Goal: Complete application form: Complete application form

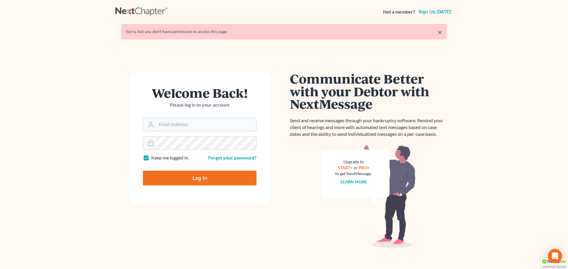
type input "[EMAIL_ADDRESS][DOMAIN_NAME]"
click at [193, 177] on input "Log In" at bounding box center [200, 178] width 114 height 15
type input "Thinking..."
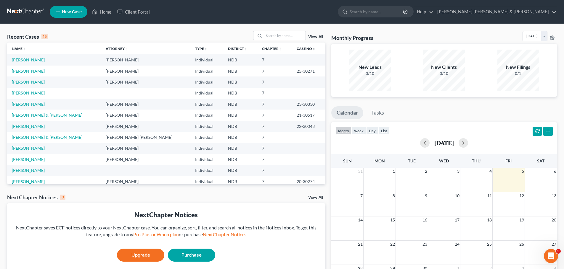
click at [67, 12] on span "New Case" at bounding box center [72, 12] width 20 height 4
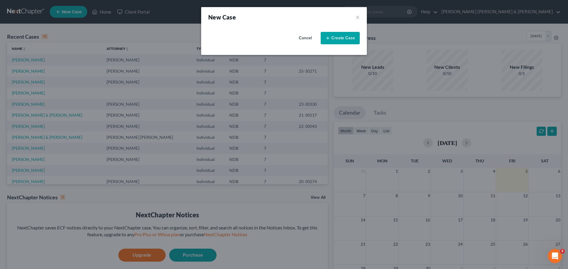
select select "60"
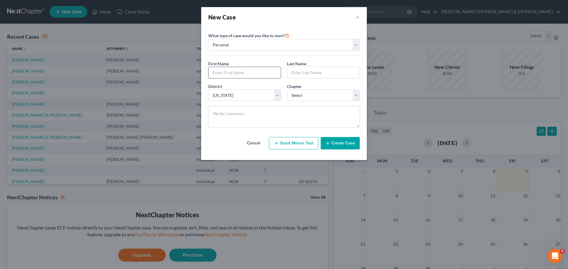
click at [227, 77] on input "text" at bounding box center [245, 72] width 72 height 11
type input "Faith"
type input "[PERSON_NAME]"
click at [298, 98] on select "Select 7 11 12 13" at bounding box center [323, 96] width 73 height 12
select select "0"
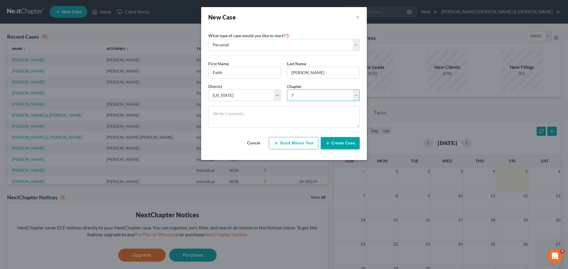
click at [287, 90] on select "Select 7 11 12 13" at bounding box center [323, 96] width 73 height 12
click at [332, 142] on button "Create Case" at bounding box center [340, 143] width 39 height 12
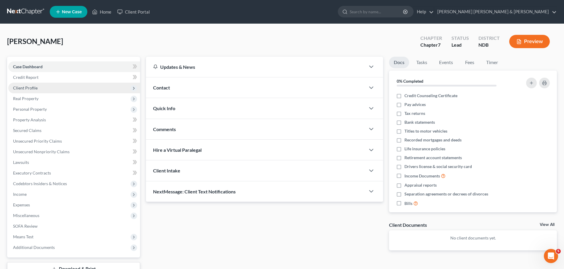
click at [33, 87] on span "Client Profile" at bounding box center [25, 87] width 25 height 5
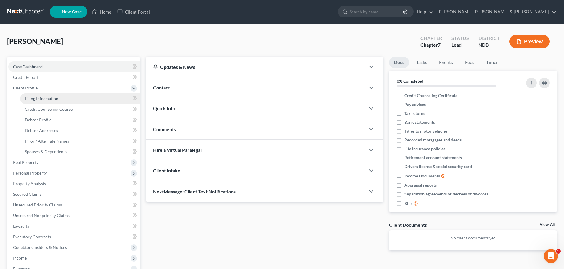
click at [40, 99] on span "Filing Information" at bounding box center [41, 98] width 33 height 5
select select "1"
select select "0"
select select "60"
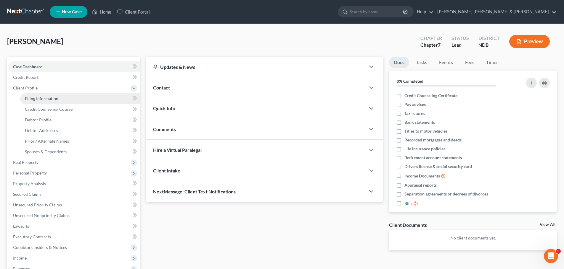
select select "29"
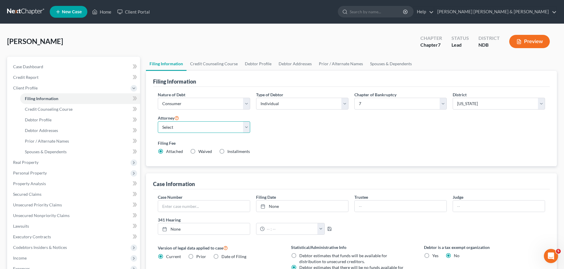
click at [244, 128] on select "Select Robert Fleming - NDB Fleming Dubois - NDB" at bounding box center [204, 128] width 92 height 12
select select "0"
click at [158, 122] on select "Select Robert Fleming - NDB Fleming Dubois - NDB" at bounding box center [204, 128] width 92 height 12
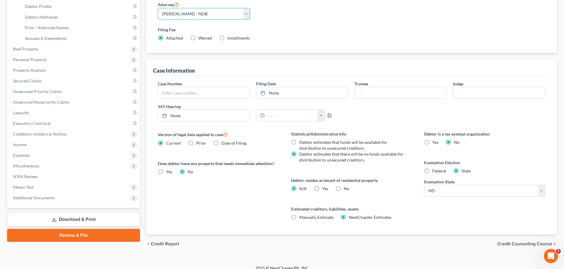
scroll to position [118, 0]
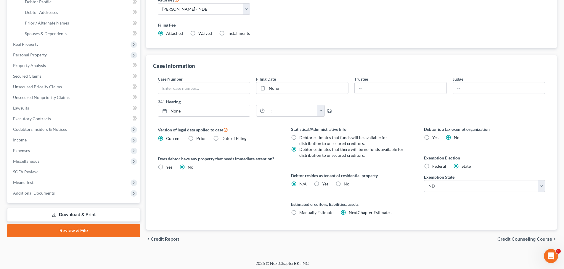
click at [523, 240] on span "Credit Counseling Course" at bounding box center [524, 239] width 55 height 5
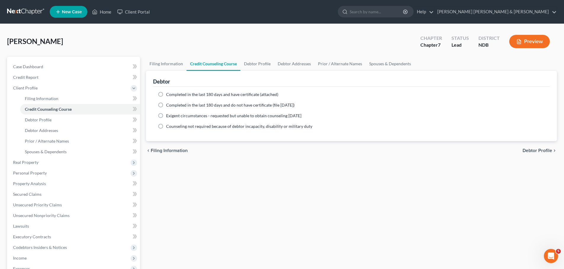
click at [166, 95] on label "Completed in the last 180 days and have certificate (attached)" at bounding box center [222, 95] width 112 height 6
click at [168, 95] on input "Completed in the last 180 days and have certificate (attached)" at bounding box center [170, 94] width 4 height 4
radio input "true"
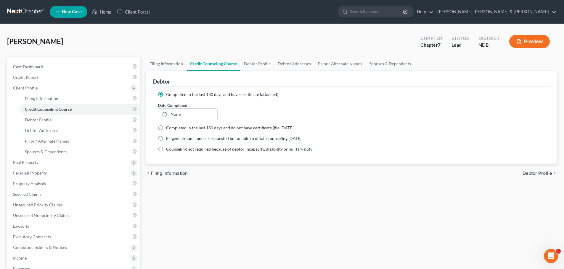
click at [166, 127] on label "Completed in the last 180 days and do not have certificate (file within 14 days)" at bounding box center [230, 128] width 128 height 6
click at [168, 127] on input "Completed in the last 180 days and do not have certificate (file within 14 days)" at bounding box center [170, 127] width 4 height 4
radio input "true"
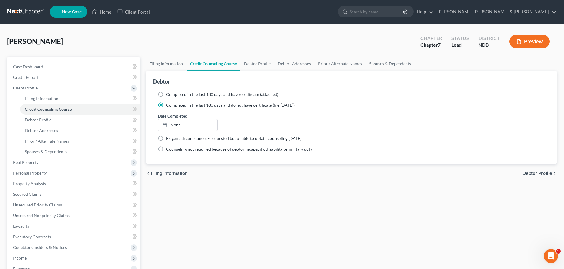
click at [166, 93] on label "Completed in the last 180 days and have certificate (attached)" at bounding box center [222, 95] width 112 height 6
click at [168, 93] on input "Completed in the last 180 days and have certificate (attached)" at bounding box center [170, 94] width 4 height 4
radio input "true"
radio input "false"
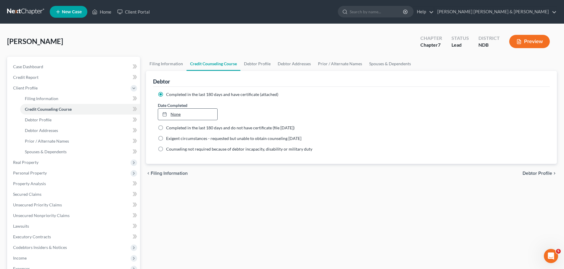
type input "9/5/2025"
click at [183, 113] on link "None" at bounding box center [187, 114] width 59 height 11
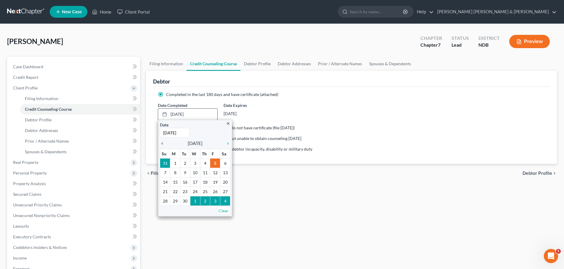
click at [162, 144] on icon "chevron_left" at bounding box center [164, 143] width 8 height 5
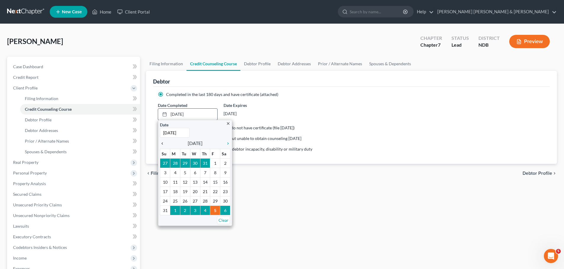
click at [161, 144] on icon "chevron_left" at bounding box center [164, 143] width 8 height 5
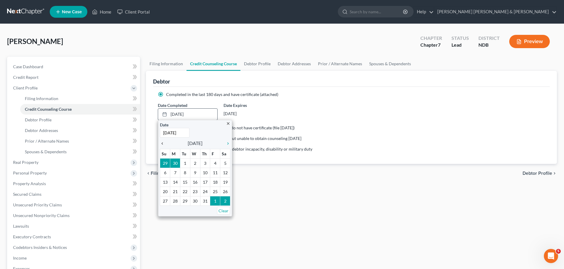
click at [161, 143] on icon "chevron_left" at bounding box center [164, 143] width 8 height 5
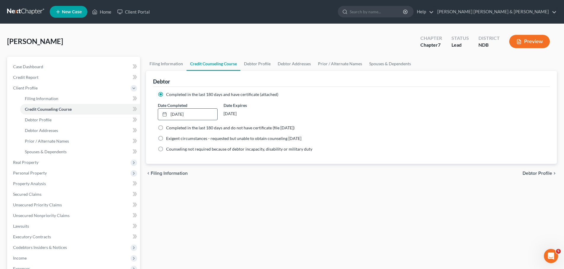
click at [535, 174] on span "Debtor Profile" at bounding box center [537, 173] width 30 height 5
select select "0"
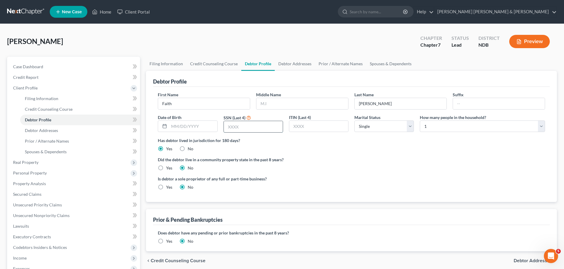
click at [240, 126] on input "text" at bounding box center [253, 126] width 59 height 11
type input "7744"
click at [376, 127] on select "Select Single Married Separated Divorced Widowed" at bounding box center [383, 127] width 59 height 12
click at [375, 127] on select "Select Single Married Separated Divorced Widowed" at bounding box center [383, 127] width 59 height 12
click at [430, 126] on select "Select 1 2 3 4 5 6 7 8 9 10 11 12 13 14 15 16 17 18 19 20" at bounding box center [481, 127] width 125 height 12
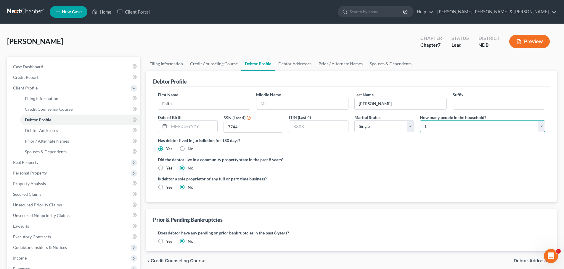
select select "1"
click at [419, 121] on select "Select 1 2 3 4 5 6 7 8 9 10 11 12 13 14 15 16 17 18 19 20" at bounding box center [481, 127] width 125 height 12
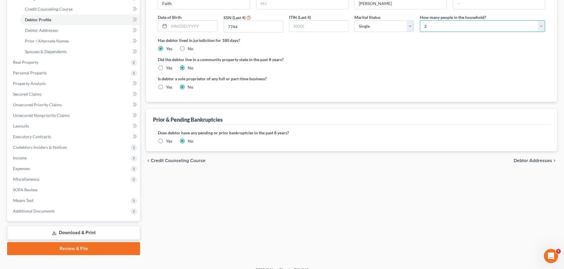
scroll to position [109, 0]
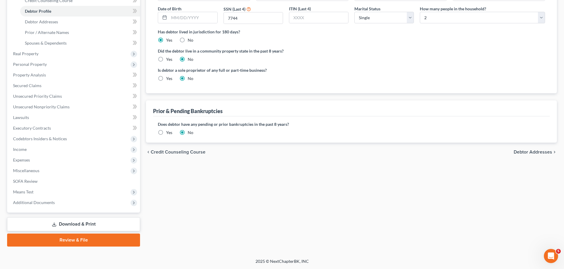
click at [524, 153] on span "Debtor Addresses" at bounding box center [532, 152] width 38 height 5
select select "0"
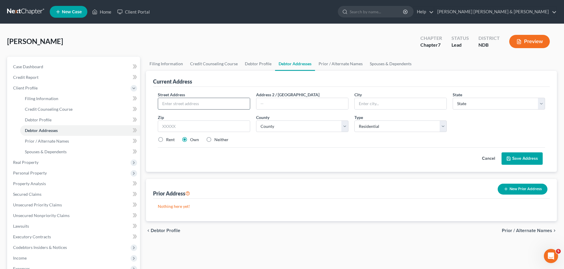
click at [173, 101] on input "text" at bounding box center [204, 103] width 92 height 11
type input "1024 Woodland Ave"
type input "PO Box 13"
type input "Crystal"
select select "29"
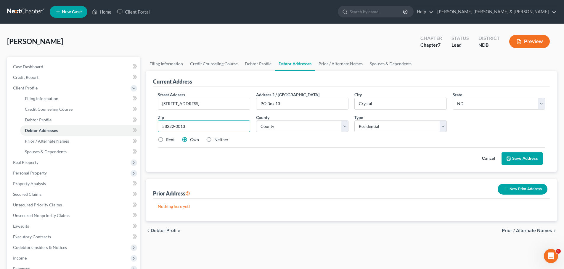
type input "58222-0013"
select select "33"
click at [519, 157] on button "Save Address" at bounding box center [521, 159] width 41 height 12
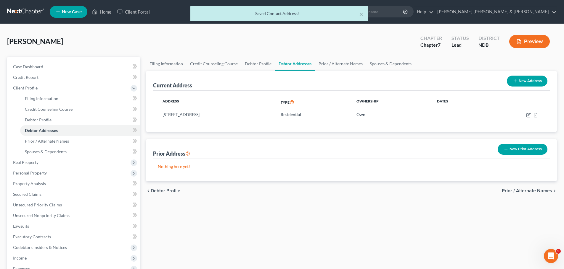
click at [516, 192] on span "Prior / Alternate Names" at bounding box center [526, 191] width 50 height 5
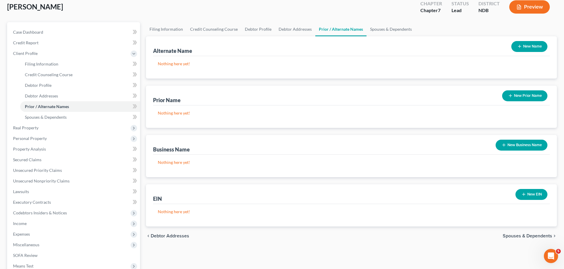
scroll to position [89, 0]
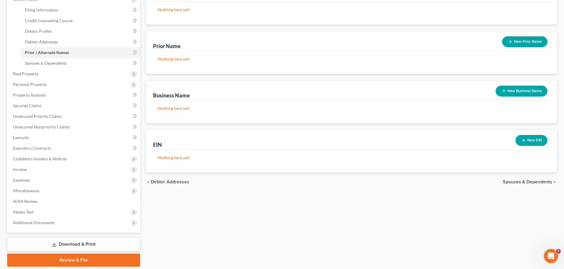
click at [530, 182] on span "Spouses & Dependents" at bounding box center [526, 182] width 49 height 5
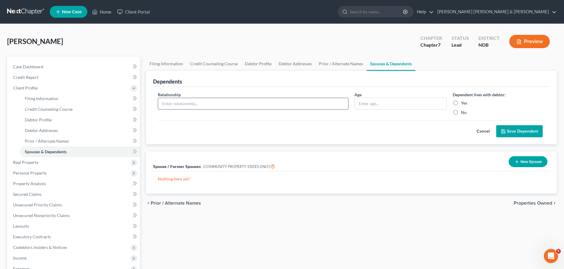
click at [214, 102] on input "text" at bounding box center [253, 103] width 190 height 11
type input "son"
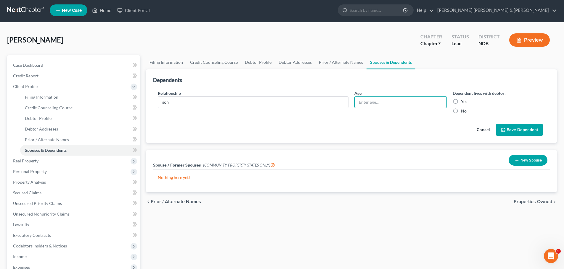
scroll to position [2, 0]
click at [461, 101] on label "Yes" at bounding box center [464, 102] width 6 height 6
click at [463, 101] on input "Yes" at bounding box center [465, 101] width 4 height 4
radio input "true"
click at [538, 201] on span "Properties Owned" at bounding box center [532, 201] width 38 height 5
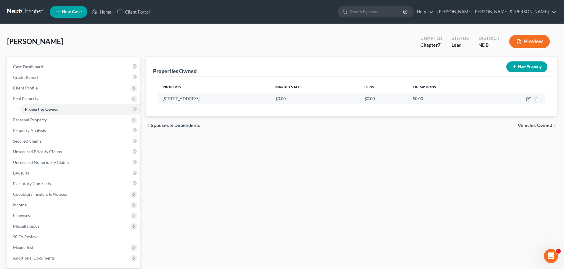
click at [282, 100] on td "$0.00" at bounding box center [314, 98] width 89 height 11
click at [528, 100] on icon "button" at bounding box center [528, 98] width 3 height 3
select select "29"
select select "33"
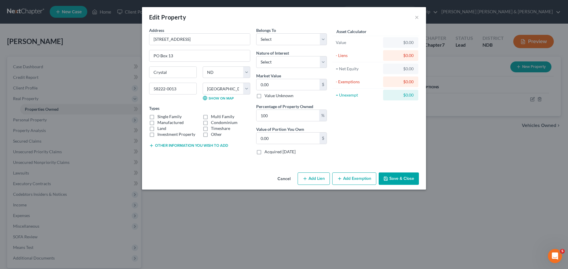
click at [157, 117] on label "Single Family" at bounding box center [169, 117] width 24 height 6
click at [160, 117] on input "Single Family" at bounding box center [162, 116] width 4 height 4
checkbox input "true"
click at [264, 39] on select "Select Debtor 1 Only Debtor 2 Only Debtor 1 And Debtor 2 Only At Least One Of T…" at bounding box center [291, 39] width 71 height 12
select select "0"
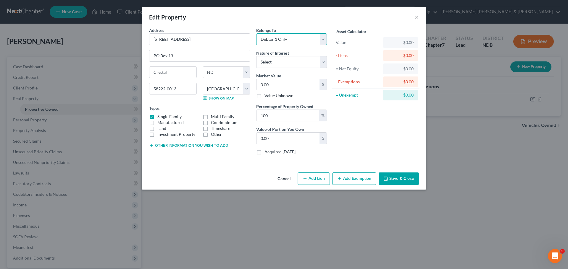
click at [256, 33] on select "Select Debtor 1 Only Debtor 2 Only Debtor 1 And Debtor 2 Only At Least One Of T…" at bounding box center [291, 39] width 71 height 12
click at [274, 62] on select "Select Fee Simple Joint Tenant Life Estate Equitable Interest Future Interest T…" at bounding box center [291, 62] width 71 height 12
select select "0"
click at [256, 56] on select "Select Fee Simple Joint Tenant Life Estate Equitable Interest Future Interest T…" at bounding box center [291, 62] width 71 height 12
click at [277, 85] on input "0.00" at bounding box center [287, 84] width 63 height 11
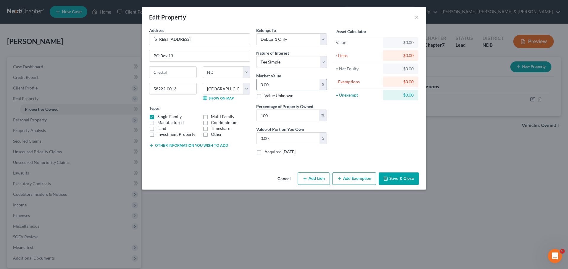
type input "3"
type input "3.00"
type input "34"
type input "34.00"
type input "344"
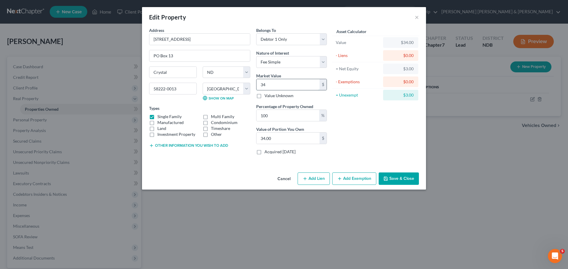
type input "344.00"
type input "3440"
type input "3,440.00"
type input "3,4402"
type input "34,402.00"
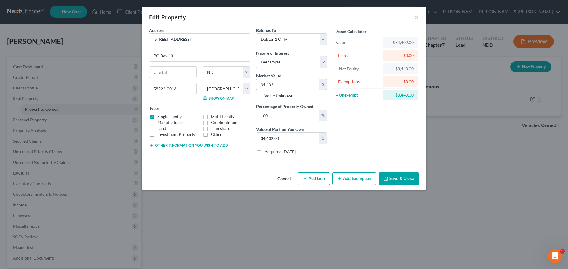
type input "34,402"
click at [346, 179] on button "Add Exemption" at bounding box center [354, 179] width 44 height 12
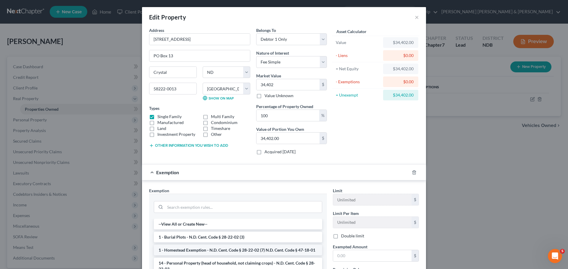
click at [205, 253] on li "1 - Homestead Exemption - N.D. Cent. Code § 28-22-02 (7) N.D. Cent. Code § 47-1…" at bounding box center [238, 250] width 168 height 11
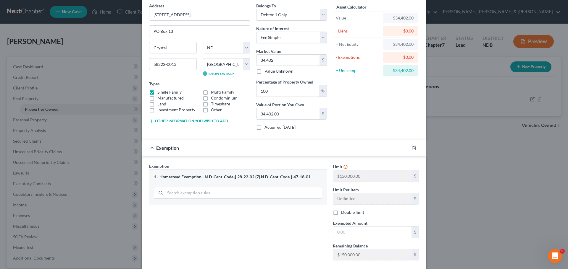
scroll to position [58, 0]
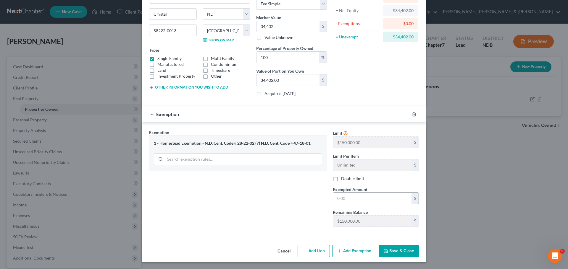
click at [358, 196] on input "text" at bounding box center [372, 198] width 78 height 11
type input "34,402"
click at [391, 250] on button "Save & Close" at bounding box center [399, 251] width 40 height 12
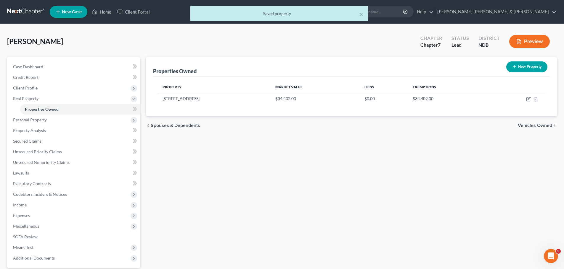
click at [539, 126] on span "Vehicles Owned" at bounding box center [534, 125] width 34 height 5
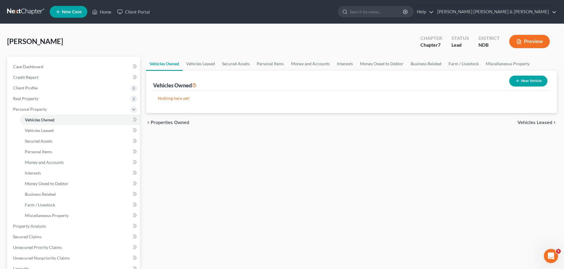
click at [524, 79] on button "New Vehicle" at bounding box center [528, 81] width 38 height 11
select select "0"
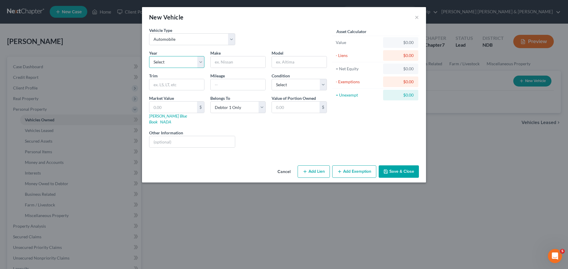
click at [152, 61] on select "Select 2026 2025 2024 2023 2022 2021 2020 2019 2018 2017 2016 2015 2014 2013 20…" at bounding box center [176, 62] width 55 height 12
select select "9"
click at [149, 56] on select "Select 2026 2025 2024 2023 2022 2021 2020 2019 2018 2017 2016 2015 2014 2013 20…" at bounding box center [176, 62] width 55 height 12
click at [231, 61] on input "text" at bounding box center [238, 61] width 55 height 11
type input "Ford"
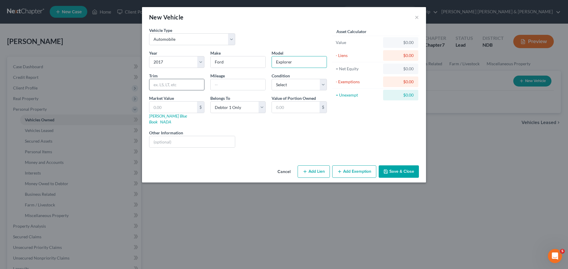
type input "Explorer"
click at [178, 85] on input "text" at bounding box center [176, 84] width 55 height 11
type input "xlt"
click at [222, 84] on input "text" at bounding box center [238, 84] width 55 height 11
type input "104000"
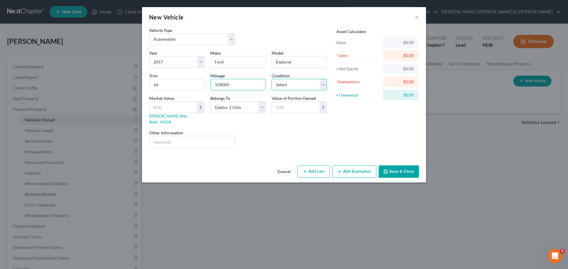
click at [282, 85] on select "Select Excellent Very Good Good Fair Poor" at bounding box center [299, 85] width 55 height 12
select select "2"
click at [272, 79] on select "Select Excellent Very Good Good Fair Poor" at bounding box center [299, 85] width 55 height 12
click at [164, 107] on input "text" at bounding box center [173, 107] width 48 height 11
click at [177, 107] on input "text" at bounding box center [173, 107] width 48 height 11
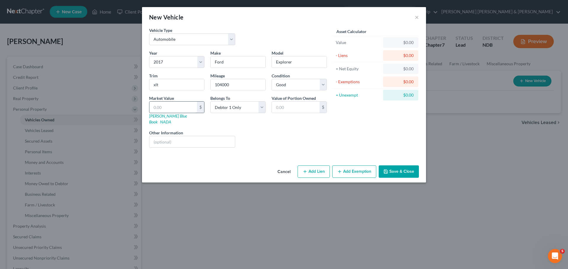
type input "9"
type input "9.00"
type input "93"
type input "93.00"
type input "932"
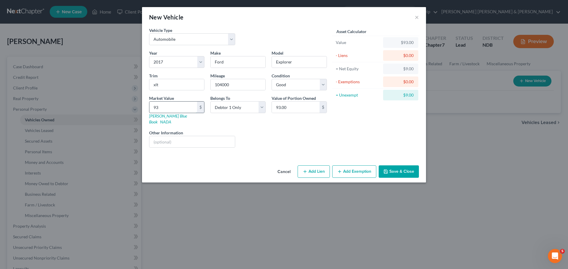
type input "932.00"
type input "9324"
type input "9,324.00"
type input "9,324"
click at [235, 106] on select "Select Debtor 1 Only Debtor 2 Only Debtor 1 And Debtor 2 Only At Least One Of T…" at bounding box center [237, 107] width 55 height 12
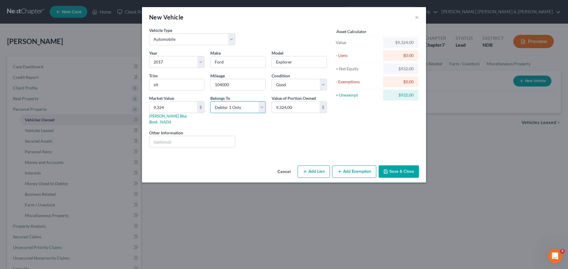
select select "3"
click at [210, 101] on select "Select Debtor 1 Only Debtor 2 Only Debtor 1 And Debtor 2 Only At Least One Of T…" at bounding box center [237, 107] width 55 height 12
type input "4,662"
click at [347, 123] on div "Asset Calculator Value $9,324.00 - Liens $0.00 = Net Equity $932.00 - Exemption…" at bounding box center [376, 89] width 92 height 125
click at [295, 106] on input "4,662" at bounding box center [296, 107] width 48 height 11
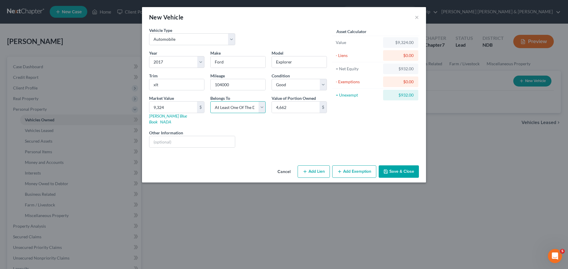
click at [259, 109] on select "Select Debtor 1 Only Debtor 2 Only Debtor 1 And Debtor 2 Only At Least One Of T…" at bounding box center [237, 107] width 55 height 12
click at [210, 101] on select "Select Debtor 1 Only Debtor 2 Only Debtor 1 And Debtor 2 Only At Least One Of T…" at bounding box center [237, 107] width 55 height 12
click at [291, 106] on input "4,662" at bounding box center [296, 107] width 48 height 11
click at [242, 106] on select "Select Debtor 1 Only Debtor 2 Only Debtor 1 And Debtor 2 Only At Least One Of T…" at bounding box center [237, 107] width 55 height 12
select select "3"
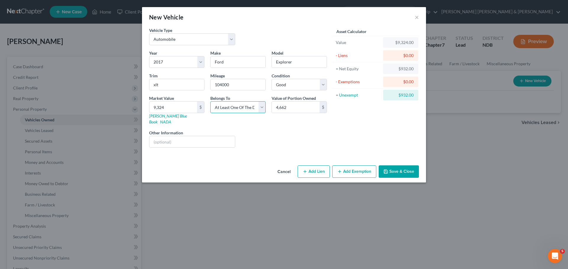
click at [210, 101] on select "Select Debtor 1 Only Debtor 2 Only Debtor 1 And Debtor 2 Only At Least One Of T…" at bounding box center [237, 107] width 55 height 12
click at [322, 133] on div "Liens Select" at bounding box center [284, 139] width 92 height 18
click at [365, 166] on button "Add Exemption" at bounding box center [354, 172] width 44 height 12
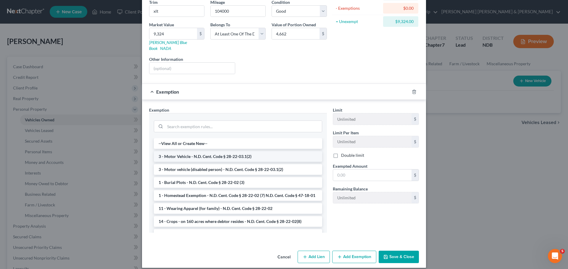
click at [240, 151] on li "3 - Motor Vehicle - N.D. Cent. Code § 28-22-03.1(2)" at bounding box center [238, 156] width 168 height 11
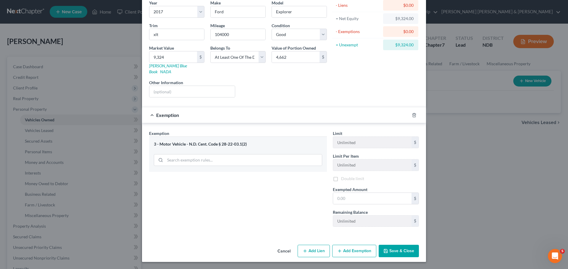
scroll to position [45, 0]
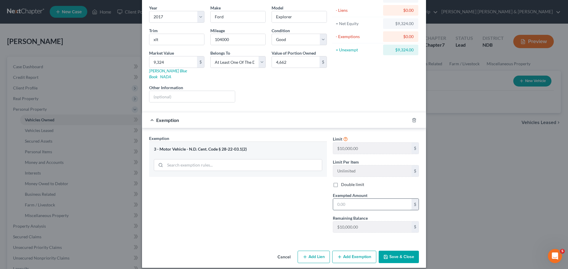
click at [363, 199] on input "text" at bounding box center [372, 204] width 78 height 11
type input "4,662.00"
click at [390, 251] on button "Save & Close" at bounding box center [399, 257] width 40 height 12
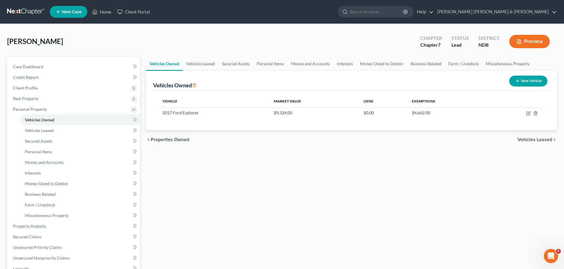
click at [532, 138] on span "Vehicles Leased" at bounding box center [534, 140] width 35 height 5
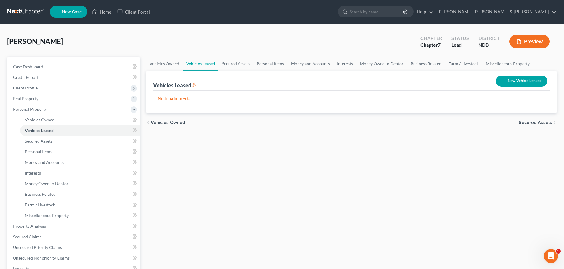
click at [537, 122] on span "Secured Assets" at bounding box center [534, 122] width 33 height 5
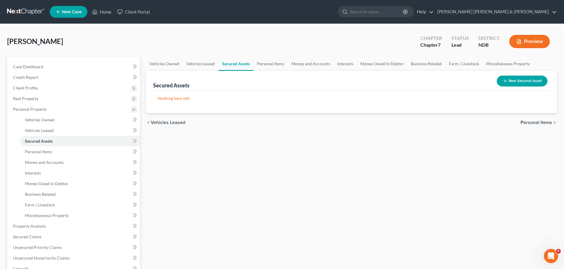
click at [537, 122] on span "Personal Items" at bounding box center [536, 122] width 32 height 5
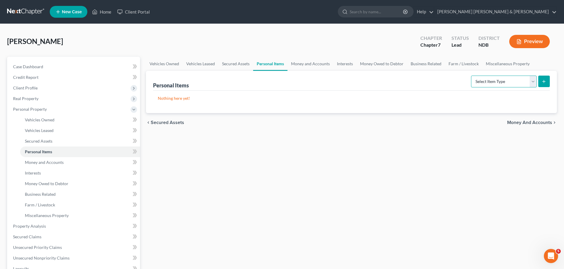
click at [526, 81] on select "Select Item Type Clothing Collectibles Of Value Electronics Firearms Household …" at bounding box center [504, 82] width 66 height 12
select select "clothing"
click at [471, 76] on select "Select Item Type Clothing Collectibles Of Value Electronics Firearms Household …" at bounding box center [504, 82] width 66 height 12
click at [543, 80] on icon "submit" at bounding box center [543, 81] width 5 height 5
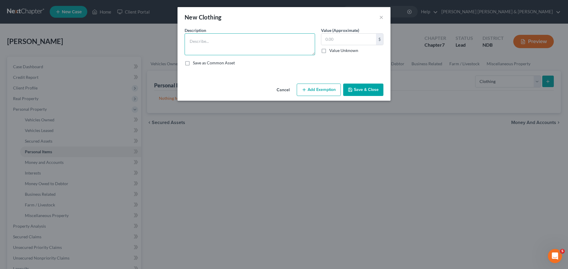
click at [246, 39] on textarea at bounding box center [250, 44] width 130 height 22
type textarea "miscellaneous clothing of debtor and child"
click at [345, 37] on input "text" at bounding box center [348, 39] width 55 height 11
type input "250.00"
click at [309, 87] on button "Add Exemption" at bounding box center [319, 90] width 44 height 12
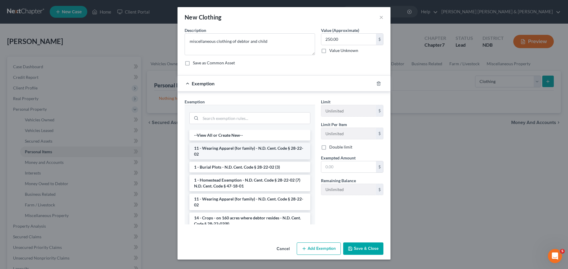
click at [225, 152] on li "11 - Wearing Apparel (for family) - N.D. Cent. Code § 28-22-02" at bounding box center [249, 151] width 121 height 17
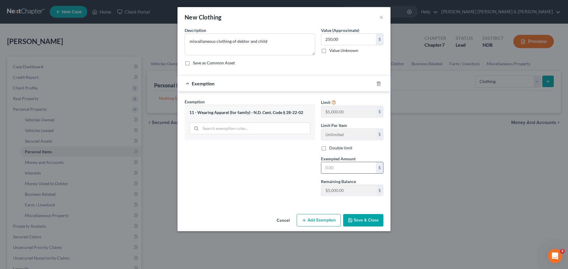
click at [339, 163] on input "text" at bounding box center [348, 167] width 55 height 11
type input "250.00"
click at [353, 220] on button "Save & Close" at bounding box center [363, 220] width 40 height 12
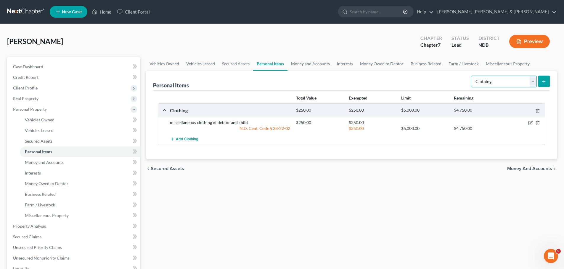
click at [532, 81] on select "Select Item Type Clothing Collectibles Of Value Electronics Firearms Household …" at bounding box center [504, 82] width 66 height 12
select select "household_goods"
click at [471, 76] on select "Select Item Type Clothing Collectibles Of Value Electronics Firearms Household …" at bounding box center [504, 82] width 66 height 12
click at [543, 81] on icon "submit" at bounding box center [543, 81] width 5 height 5
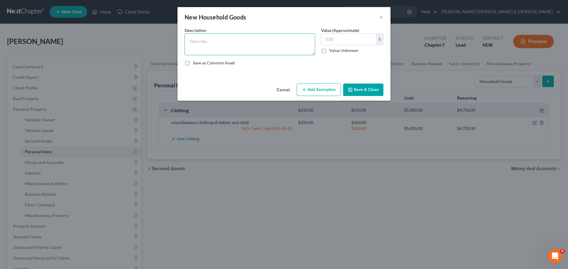
click at [225, 36] on textarea at bounding box center [250, 44] width 130 height 22
click at [245, 41] on textarea "MIsc in Masons room 145.00" at bounding box center [250, 44] width 130 height 22
click at [229, 42] on textarea "MIsc in Masons room 145.00" at bounding box center [250, 44] width 130 height 22
click at [190, 53] on textarea "MIsc in Masons room $ 296.00 Misc in Faiths Room $744.00 Misc in basement and s…" at bounding box center [250, 44] width 130 height 22
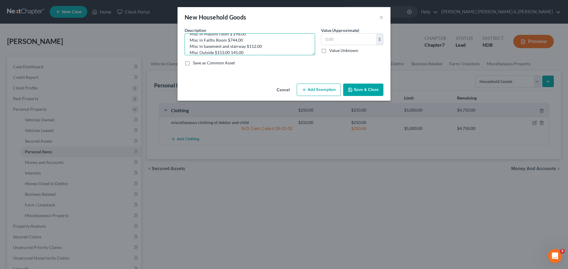
click at [230, 52] on textarea "MIsc in Masons room $ 296.00 Misc in Faiths Room $744.00 Misc in basement and s…" at bounding box center [250, 44] width 130 height 22
click at [251, 50] on textarea "MIsc in Masons room $ 296.00 Misc in Faiths Room $744.00 Misc in basement and s…" at bounding box center [250, 44] width 130 height 22
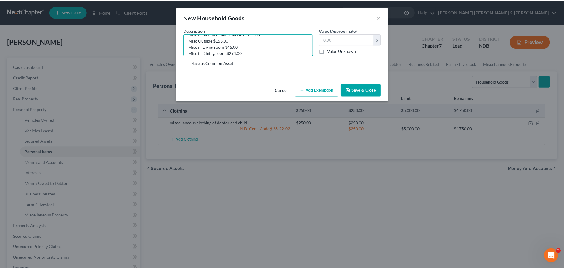
scroll to position [26, 0]
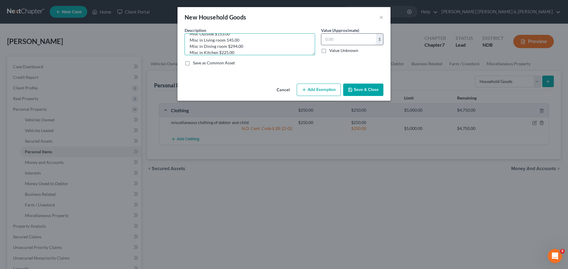
type textarea "MIsc in Masons room $ 296.00 Misc in Faiths Room $744.00 Misc in basement and s…"
click at [334, 38] on input "text" at bounding box center [348, 39] width 55 height 11
click at [330, 40] on input "text" at bounding box center [348, 39] width 55 height 11
type input "1,969.00"
click at [317, 89] on button "Add Exemption" at bounding box center [319, 90] width 44 height 12
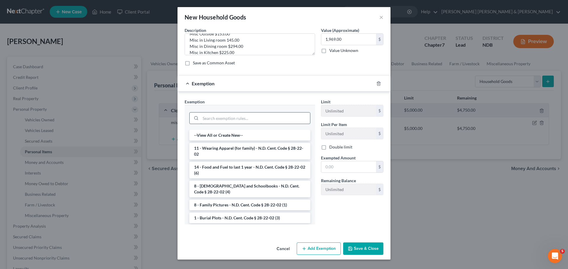
click at [216, 118] on input "search" at bounding box center [255, 118] width 109 height 11
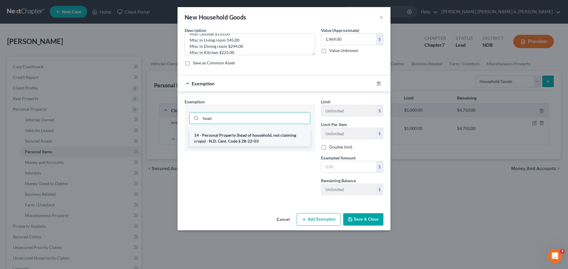
type input "head"
click at [249, 138] on li "14 - Personal Property (head of household, not claiming crops) - N.D. Cent. Cod…" at bounding box center [249, 138] width 121 height 17
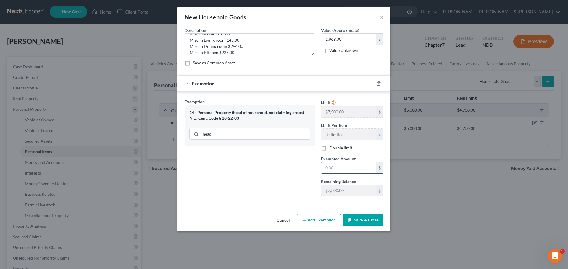
click at [334, 166] on input "text" at bounding box center [348, 167] width 55 height 11
type input "1,969.00"
click at [357, 219] on button "Save & Close" at bounding box center [363, 220] width 40 height 12
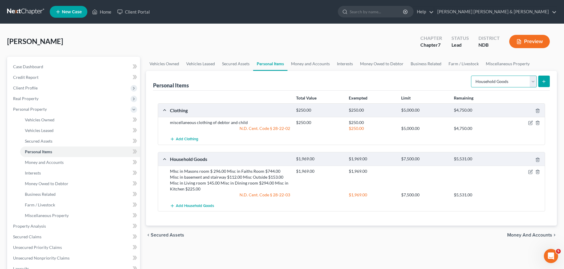
click at [531, 81] on select "Select Item Type Clothing Collectibles Of Value Electronics Firearms Household …" at bounding box center [504, 82] width 66 height 12
click at [532, 240] on div "chevron_left Secured Assets Money and Accounts chevron_right" at bounding box center [351, 235] width 411 height 19
click at [533, 235] on span "Money and Accounts" at bounding box center [529, 235] width 45 height 5
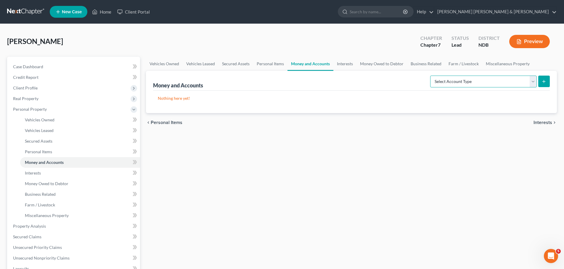
click at [505, 78] on select "Select Account Type Brokerage Cash on Hand Certificates of Deposit Checking Acc…" at bounding box center [483, 82] width 106 height 12
select select "cash_on_hand"
click at [431, 76] on select "Select Account Type Brokerage Cash on Hand Certificates of Deposit Checking Acc…" at bounding box center [483, 82] width 106 height 12
click at [543, 81] on icon "submit" at bounding box center [543, 81] width 5 height 5
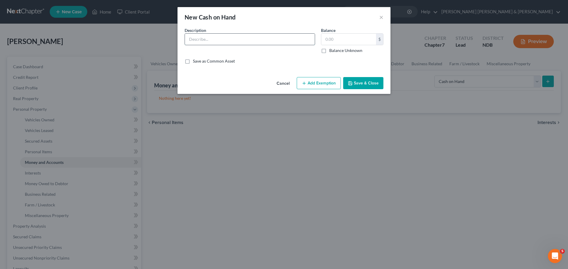
click at [259, 39] on input "text" at bounding box center [250, 39] width 130 height 11
type input "cash on hand"
click at [337, 44] on input "text" at bounding box center [348, 39] width 55 height 11
type input "20.00"
click at [320, 82] on button "Add Exemption" at bounding box center [319, 83] width 44 height 12
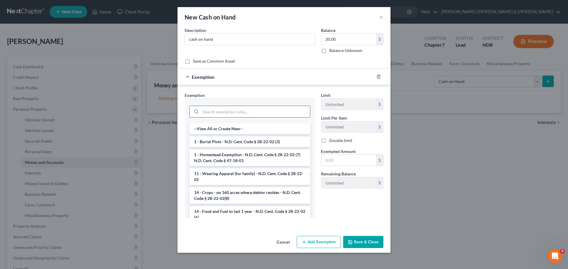
click at [229, 113] on input "search" at bounding box center [255, 111] width 109 height 11
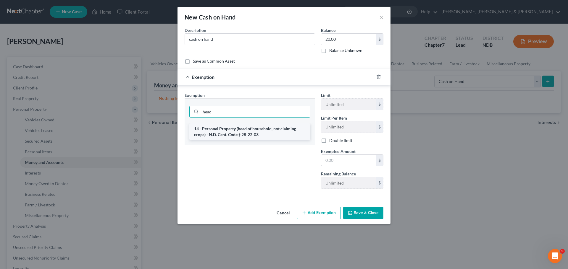
type input "head"
click at [233, 132] on li "14 - Personal Property (head of household, not claiming crops) - N.D. Cent. Cod…" at bounding box center [249, 132] width 121 height 17
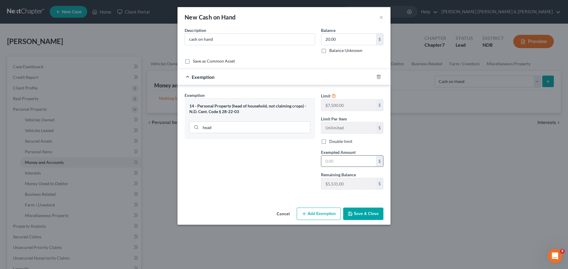
click at [339, 159] on input "text" at bounding box center [348, 161] width 55 height 11
type input "20.00"
click at [304, 193] on div "Exemption Set must be selected for CA. Exemption * 14 - Personal Property (head…" at bounding box center [250, 143] width 136 height 102
click at [361, 214] on button "Save & Close" at bounding box center [363, 214] width 40 height 12
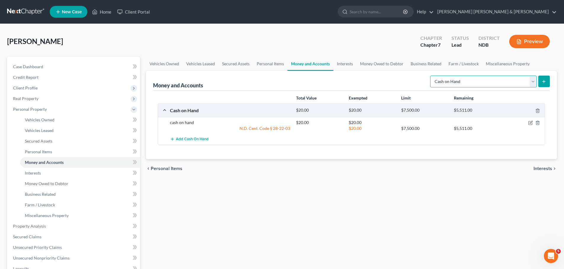
click at [530, 80] on select "Select Account Type Brokerage Cash on Hand Certificates of Deposit Checking Acc…" at bounding box center [483, 82] width 106 height 12
select select "checking"
click at [431, 76] on select "Select Account Type Brokerage Cash on Hand Certificates of Deposit Checking Acc…" at bounding box center [483, 82] width 106 height 12
click at [543, 81] on icon "submit" at bounding box center [543, 81] width 5 height 5
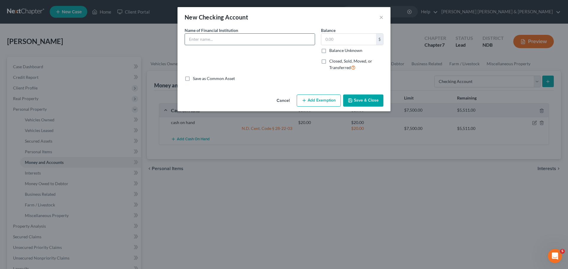
click at [246, 38] on input "text" at bounding box center [250, 39] width 130 height 11
type input "Wells Fargo"
click at [337, 39] on input "text" at bounding box center [348, 39] width 55 height 11
type input "830.22"
click at [323, 102] on button "Add Exemption" at bounding box center [319, 101] width 44 height 12
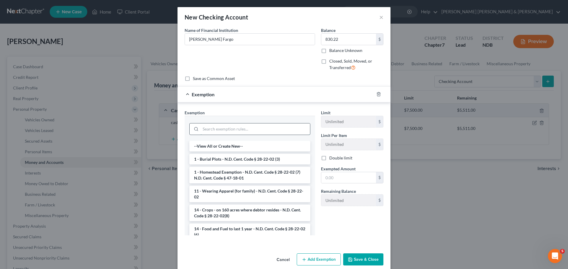
click at [219, 129] on input "search" at bounding box center [255, 129] width 109 height 11
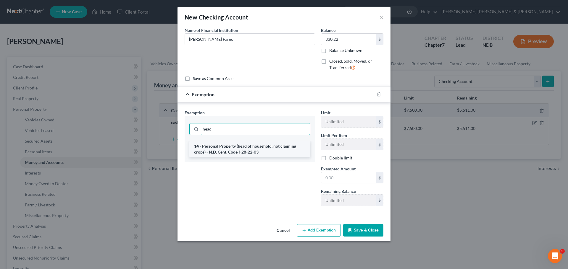
type input "head"
click at [234, 149] on li "14 - Personal Property (head of household, not claiming crops) - N.D. Cent. Cod…" at bounding box center [249, 149] width 121 height 17
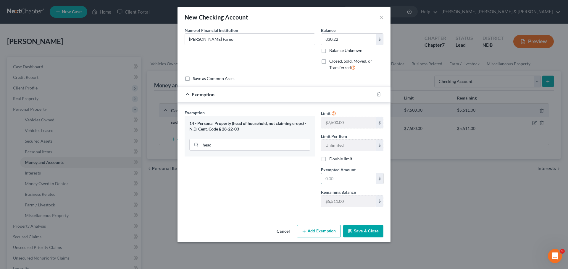
click at [331, 177] on input "text" at bounding box center [348, 178] width 55 height 11
type input "830.22"
click at [296, 204] on div "Exemption Set must be selected for CA. Exemption * 14 - Personal Property (head…" at bounding box center [250, 161] width 136 height 102
click at [357, 233] on button "Save & Close" at bounding box center [363, 231] width 40 height 12
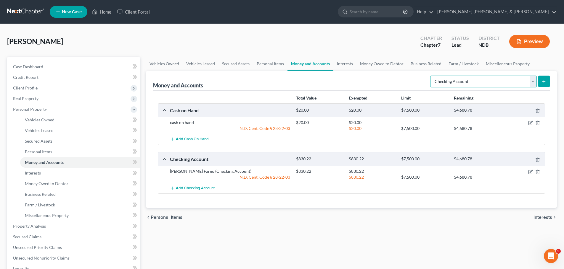
click at [477, 83] on select "Select Account Type Brokerage Cash on Hand Certificates of Deposit Checking Acc…" at bounding box center [483, 82] width 106 height 12
select select "savings"
click at [431, 76] on select "Select Account Type Brokerage Cash on Hand Certificates of Deposit Checking Acc…" at bounding box center [483, 82] width 106 height 12
click at [543, 81] on line "submit" at bounding box center [543, 81] width 0 height 3
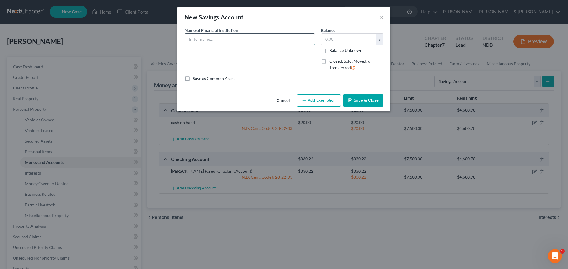
click at [210, 38] on input "text" at bounding box center [250, 39] width 130 height 11
type input "Wells Fargo"
click at [339, 36] on input "text" at bounding box center [348, 39] width 55 height 11
type input "4,195.00"
click at [313, 99] on button "Add Exemption" at bounding box center [319, 101] width 44 height 12
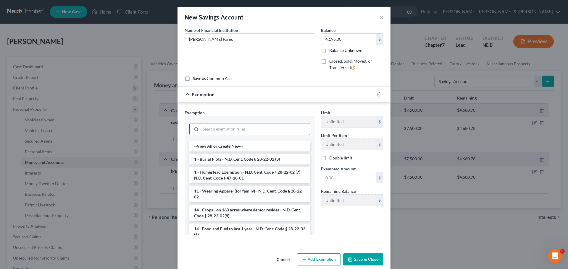
click at [237, 127] on input "search" at bounding box center [255, 129] width 109 height 11
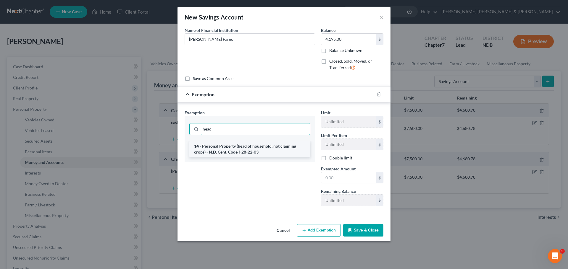
type input "head"
click at [248, 147] on li "14 - Personal Property (head of household, not claiming crops) - N.D. Cent. Cod…" at bounding box center [249, 149] width 121 height 17
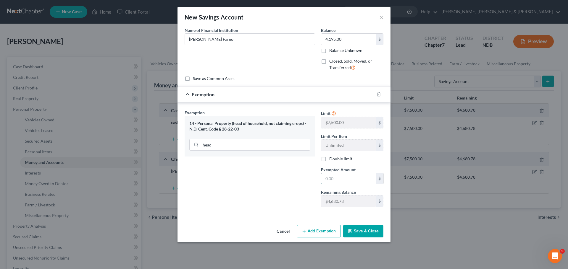
click at [338, 180] on input "text" at bounding box center [348, 178] width 55 height 11
type input "4,195.00"
click at [356, 231] on button "Save & Close" at bounding box center [363, 231] width 40 height 12
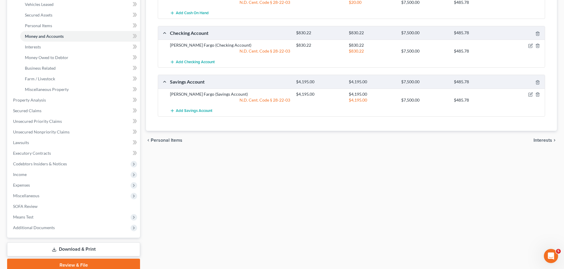
scroll to position [148, 0]
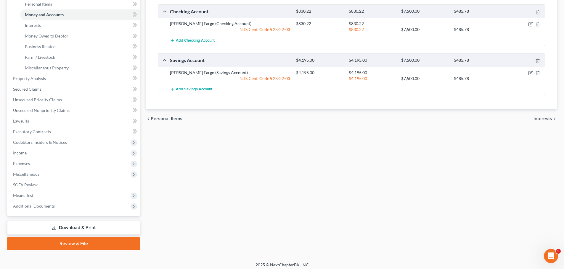
click at [542, 120] on span "Interests" at bounding box center [542, 119] width 19 height 5
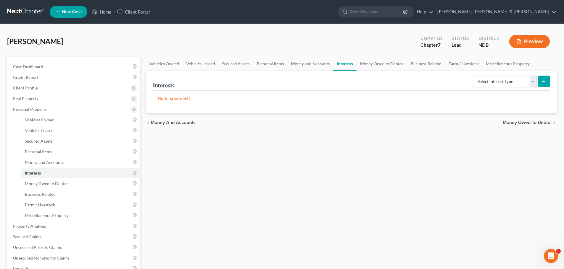
click at [517, 123] on span "Money Owed to Debtor" at bounding box center [526, 122] width 49 height 5
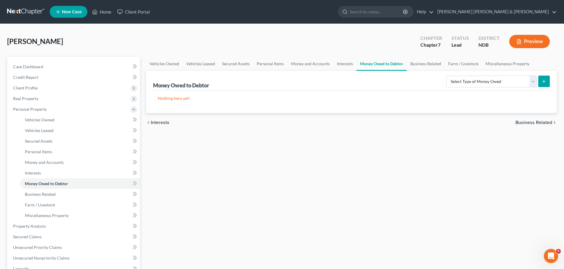
click at [532, 124] on span "Business Related" at bounding box center [533, 122] width 37 height 5
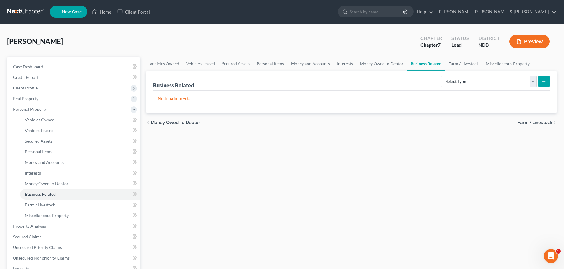
click at [533, 125] on span "Farm / Livestock" at bounding box center [534, 122] width 35 height 5
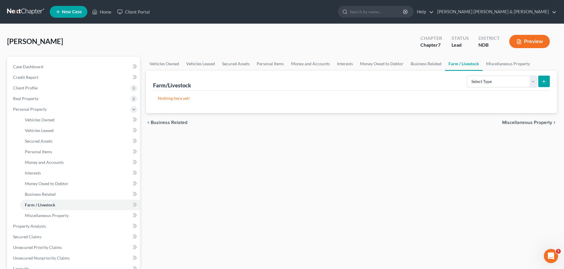
click at [533, 122] on span "Miscellaneous Property" at bounding box center [527, 122] width 50 height 5
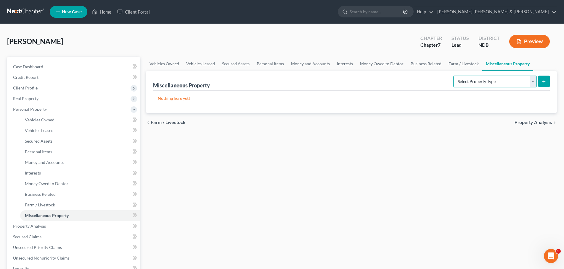
click at [483, 81] on select "Select Property Type Assigned for Creditor Benefit Within 1 Year Holding for An…" at bounding box center [494, 82] width 83 height 12
click at [500, 141] on div "Vehicles Owned Vehicles Leased Secured Assets Personal Items Money and Accounts…" at bounding box center [351, 228] width 416 height 342
click at [523, 121] on span "Property Analysis" at bounding box center [533, 122] width 38 height 5
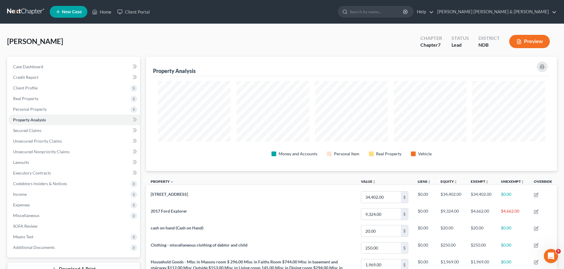
scroll to position [114, 411]
click at [382, 68] on div "Property Analysis" at bounding box center [351, 67] width 396 height 20
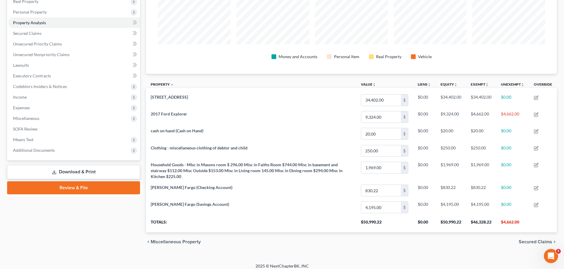
scroll to position [102, 0]
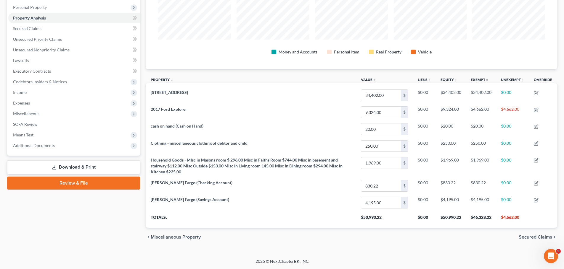
click at [541, 238] on span "Secured Claims" at bounding box center [534, 237] width 33 height 5
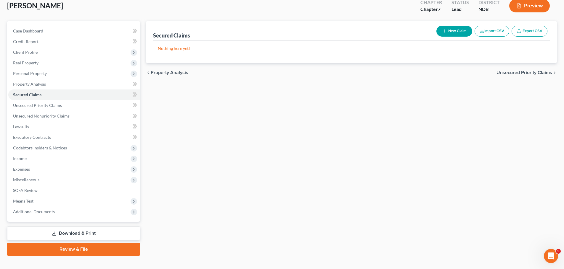
scroll to position [45, 0]
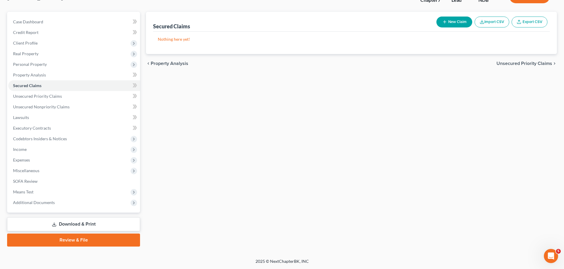
click at [519, 64] on span "Unsecured Priority Claims" at bounding box center [524, 63] width 56 height 5
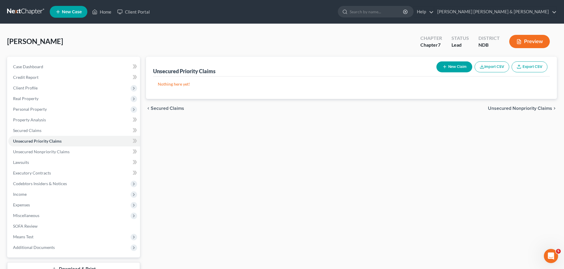
click at [530, 107] on span "Unsecured Nonpriority Claims" at bounding box center [519, 108] width 64 height 5
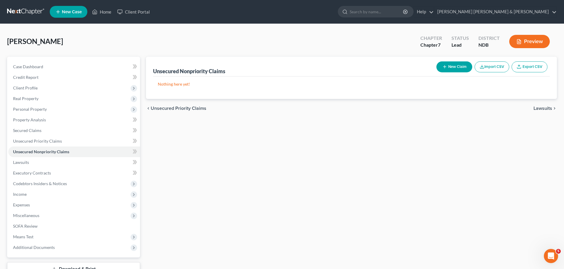
click at [448, 67] on button "New Claim" at bounding box center [454, 67] width 36 height 11
select select "0"
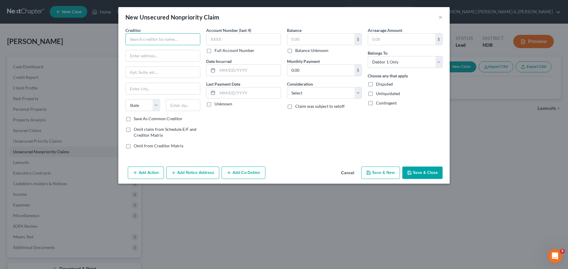
click at [169, 39] on input "text" at bounding box center [162, 39] width 75 height 12
type input "[PERSON_NAME] Fargo Credit Card"
type input "PO Box 5132"
type input "Sioux Falls"
select select "43"
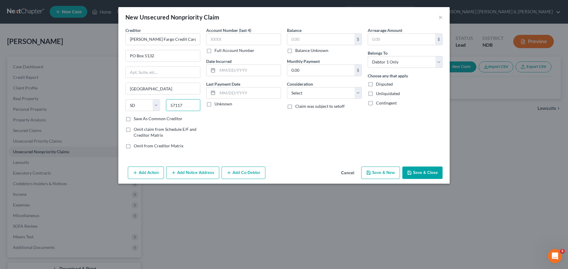
type input "57117"
click at [134, 120] on label "Save As Common Creditor" at bounding box center [158, 119] width 49 height 6
click at [136, 120] on input "Save As Common Creditor" at bounding box center [138, 118] width 4 height 4
checkbox input "true"
click at [243, 36] on input "text" at bounding box center [243, 39] width 75 height 12
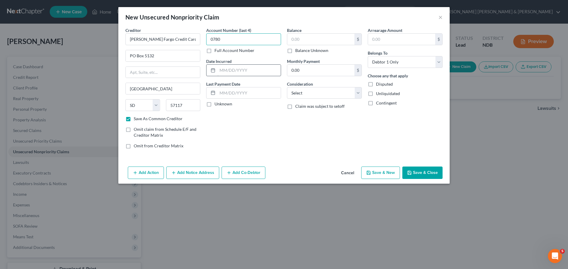
type input "0780"
click at [234, 71] on input "text" at bounding box center [248, 70] width 63 height 11
type input "02"
click at [212, 67] on div at bounding box center [211, 70] width 11 height 11
click at [212, 70] on line at bounding box center [213, 70] width 4 height 0
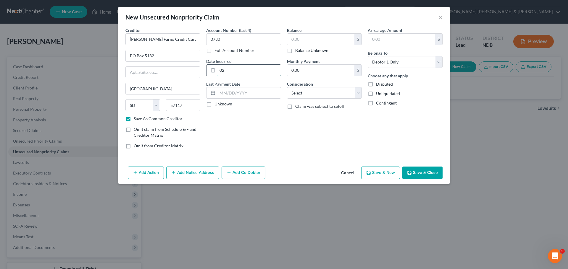
click at [232, 69] on input "02" at bounding box center [248, 70] width 63 height 11
type input "02012025"
click at [219, 93] on input "text" at bounding box center [248, 93] width 63 height 11
type input "07072025"
type input "24,735.99"
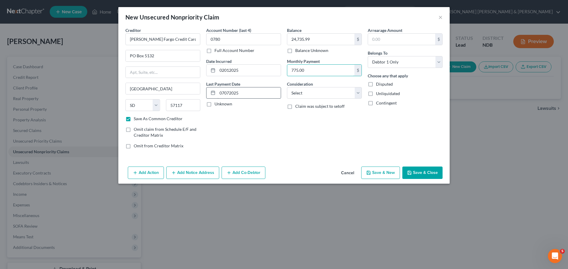
type input "775.00"
select select "2"
type input "24,735.99"
click at [378, 91] on input "Unliquidated" at bounding box center [380, 93] width 4 height 4
checkbox input "true"
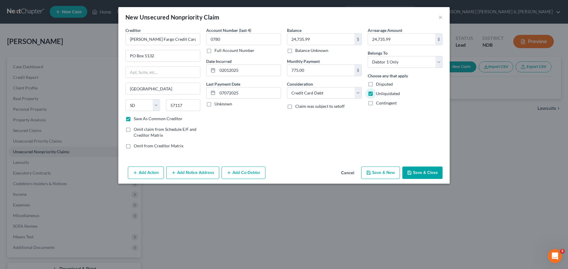
click at [380, 173] on button "Save & New" at bounding box center [380, 173] width 39 height 12
click at [414, 175] on button "Save & Close" at bounding box center [422, 173] width 40 height 12
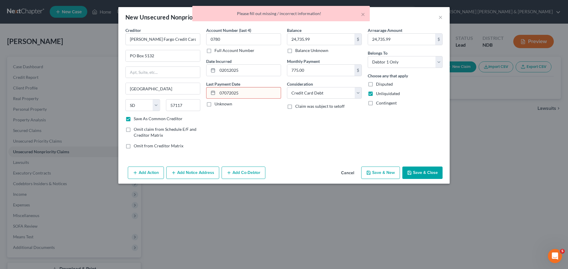
click at [224, 94] on input "07072025" at bounding box center [248, 93] width 63 height 11
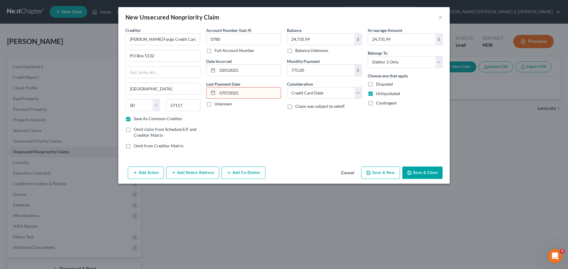
click at [212, 92] on icon at bounding box center [213, 93] width 5 height 5
click at [212, 93] on line at bounding box center [213, 93] width 4 height 0
click at [223, 93] on input "07072025" at bounding box center [248, 93] width 63 height 11
click at [230, 94] on input "07/072025" at bounding box center [248, 93] width 63 height 11
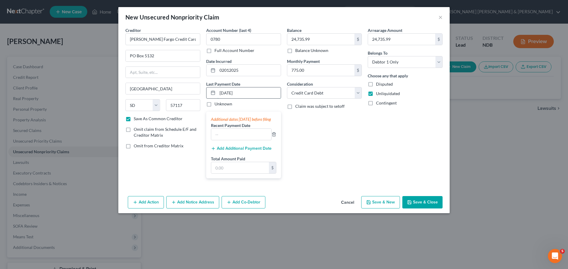
click at [223, 92] on input "07/07/2025" at bounding box center [248, 93] width 63 height 11
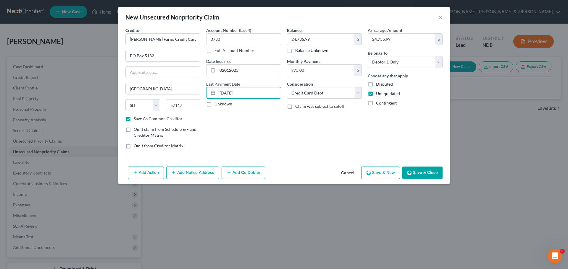
type input "05/07/2025"
click at [409, 172] on icon "button" at bounding box center [409, 173] width 5 height 5
checkbox input "false"
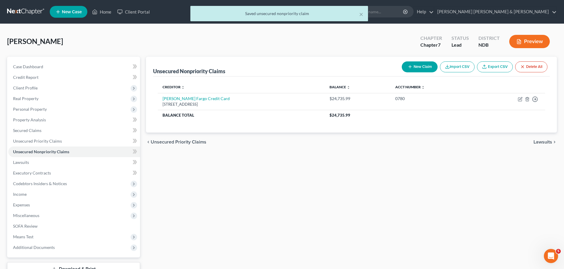
click at [543, 143] on span "Lawsuits" at bounding box center [542, 142] width 19 height 5
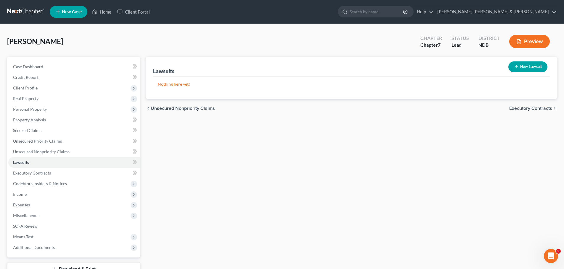
click at [529, 108] on span "Executory Contracts" at bounding box center [530, 108] width 43 height 5
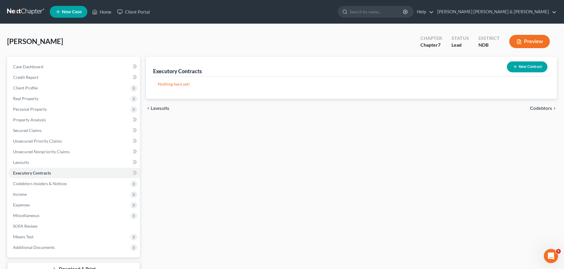
click at [537, 108] on span "Codebtors" at bounding box center [540, 108] width 22 height 5
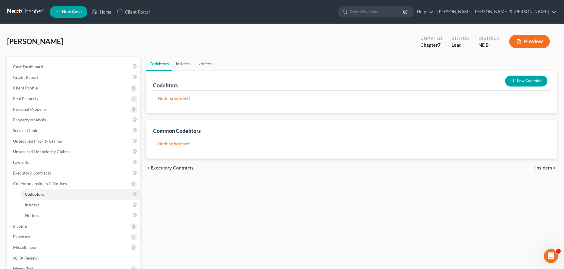
click at [547, 166] on span "Insiders" at bounding box center [543, 168] width 17 height 5
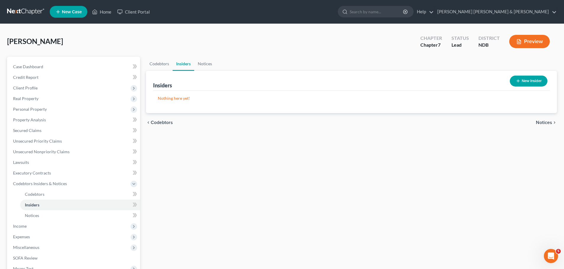
click at [544, 124] on span "Notices" at bounding box center [543, 122] width 16 height 5
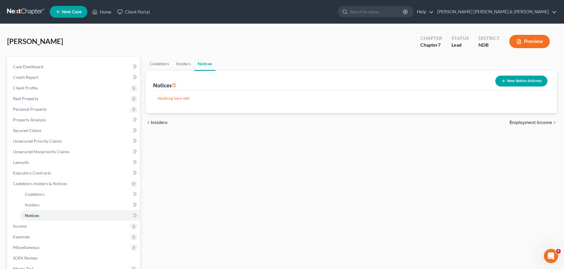
click at [544, 124] on span "Employment Income" at bounding box center [530, 122] width 43 height 5
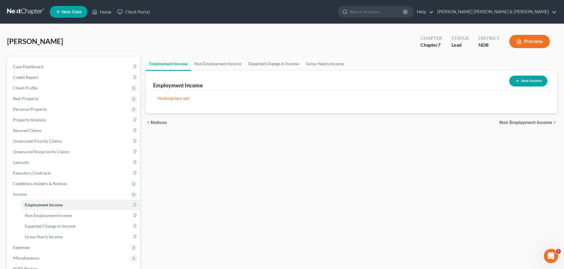
click at [520, 82] on button "New Income" at bounding box center [528, 81] width 38 height 11
select select "0"
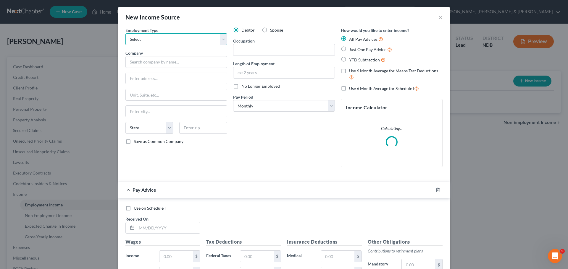
click at [151, 41] on select "Select Full or Part Time Employment Self Employment" at bounding box center [176, 39] width 102 height 12
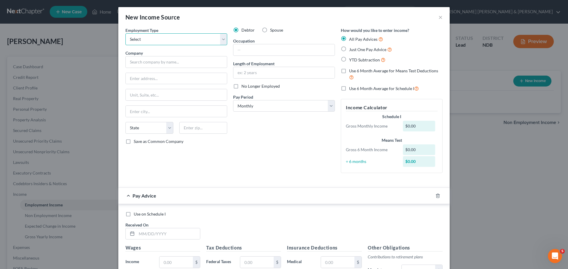
select select "0"
click at [125, 33] on select "Select Full or Part Time Employment Self Employment" at bounding box center [176, 39] width 102 height 12
click at [152, 60] on input "text" at bounding box center [176, 62] width 102 height 12
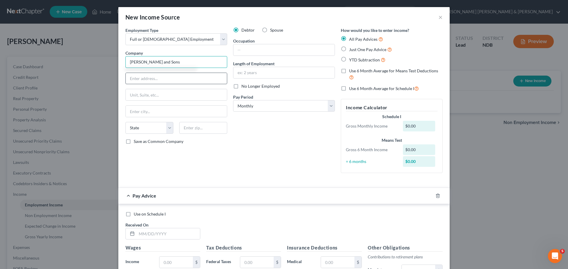
type input "OC Schultz and Sons"
type input "401 4th St"
type input "Crystal"
select select "29"
type input "58222"
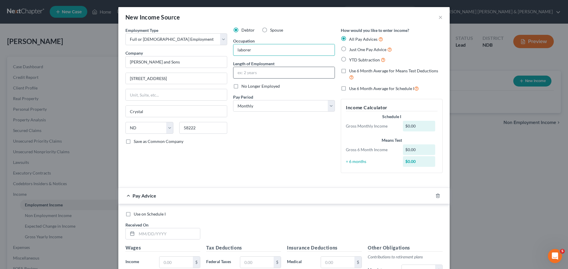
type input "laborer"
click at [240, 73] on input "text" at bounding box center [283, 72] width 101 height 11
type input "3 years"
click at [271, 106] on select "Select Monthly Twice Monthly Every Other Week Weekly" at bounding box center [284, 106] width 102 height 12
select select "3"
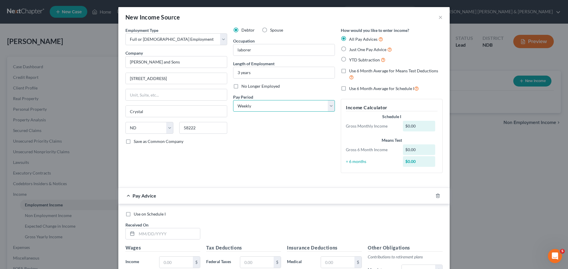
click at [233, 100] on select "Select Monthly Twice Monthly Every Other Week Weekly" at bounding box center [284, 106] width 102 height 12
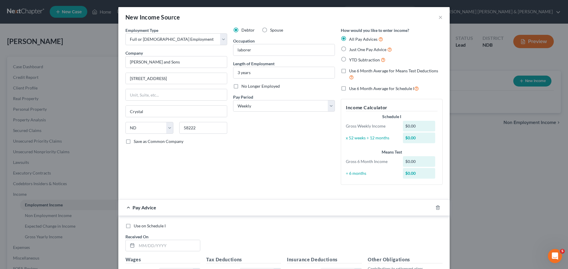
click at [349, 49] on label "Just One Pay Advice" at bounding box center [370, 49] width 43 height 7
click at [351, 49] on input "Just One Pay Advice" at bounding box center [353, 48] width 4 height 4
radio input "true"
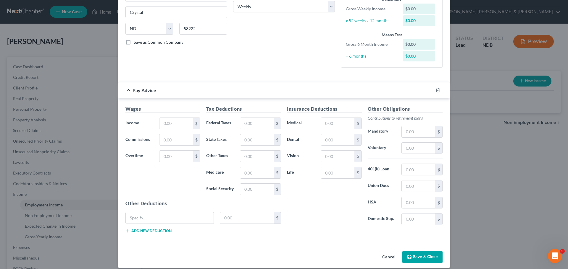
scroll to position [105, 0]
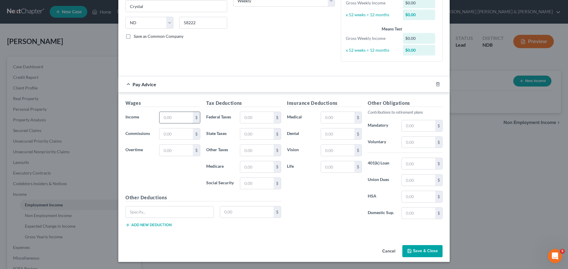
click at [180, 117] on input "text" at bounding box center [175, 117] width 33 height 11
type input "486.45"
click at [252, 187] on input "text" at bounding box center [256, 183] width 33 height 11
type input "30.16"
click at [253, 165] on input "text" at bounding box center [256, 167] width 33 height 11
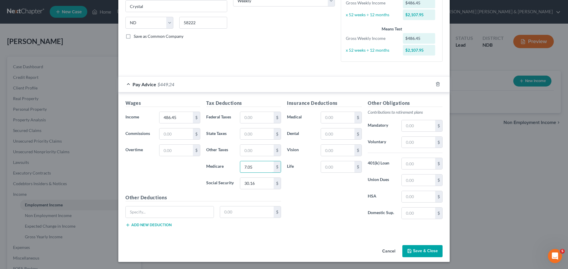
type input "7.05"
click at [421, 253] on button "Save & Close" at bounding box center [422, 252] width 40 height 12
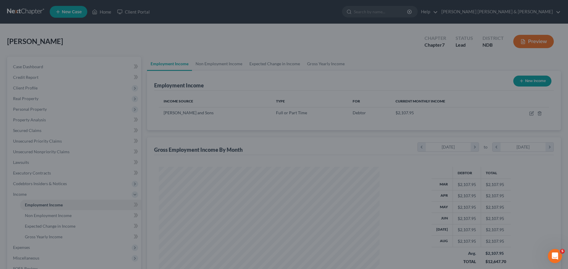
scroll to position [295697, 295575]
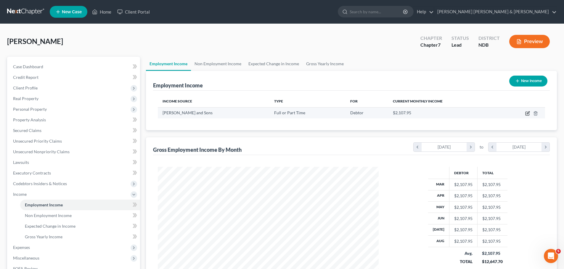
click at [525, 113] on icon "button" at bounding box center [527, 114] width 4 height 4
select select "0"
select select "29"
select select "3"
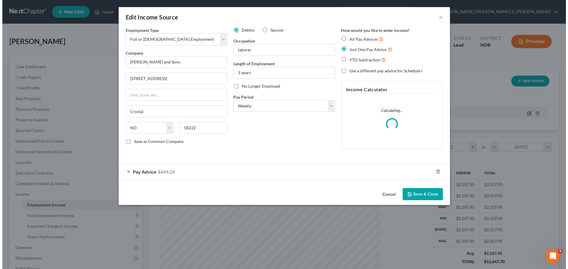
scroll to position [111, 235]
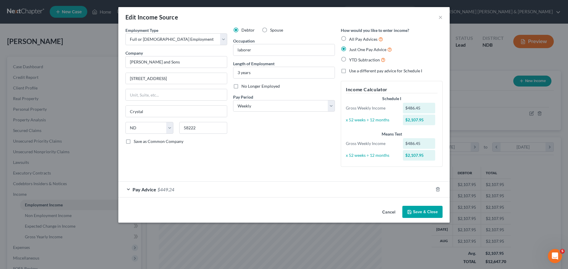
click at [349, 58] on label "YTD Subtraction" at bounding box center [367, 59] width 36 height 7
click at [351, 58] on input "YTD Subtraction" at bounding box center [353, 58] width 4 height 4
radio input "true"
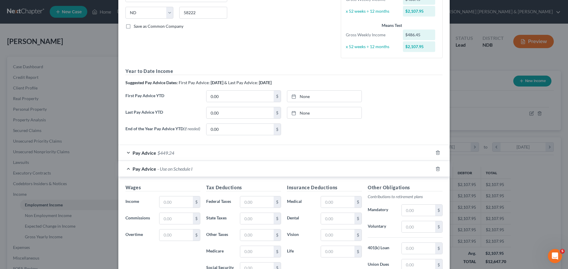
scroll to position [118, 0]
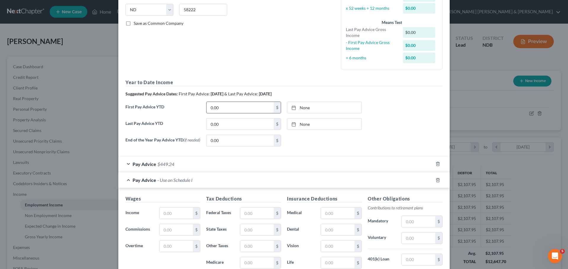
click at [232, 106] on input "0.00" at bounding box center [239, 107] width 67 height 11
type input "9/5/2025"
click at [303, 110] on link "9/5/2025" at bounding box center [324, 107] width 74 height 11
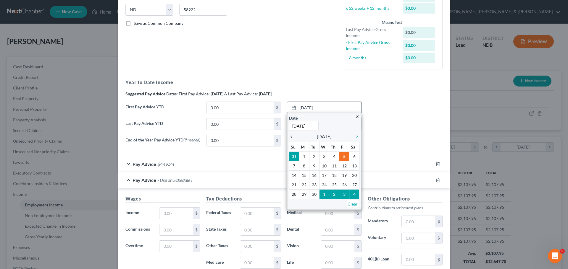
click at [290, 136] on icon "chevron_left" at bounding box center [293, 137] width 8 height 5
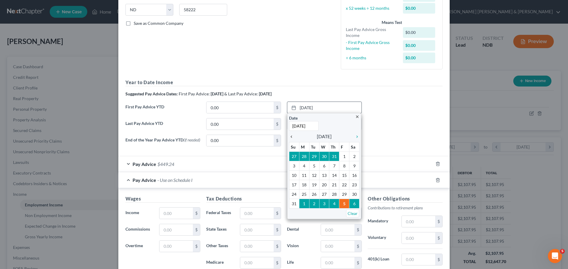
click at [290, 136] on icon "chevron_left" at bounding box center [293, 137] width 8 height 5
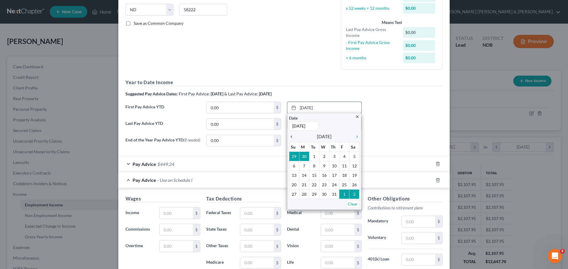
click at [290, 136] on icon "chevron_left" at bounding box center [293, 137] width 8 height 5
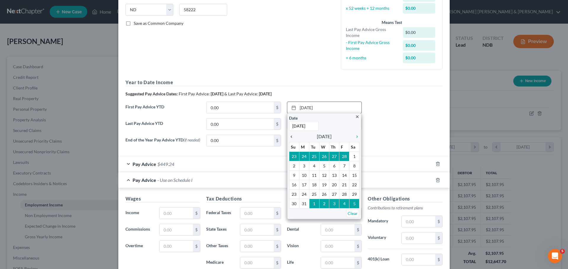
click at [290, 136] on icon "chevron_left" at bounding box center [293, 137] width 8 height 5
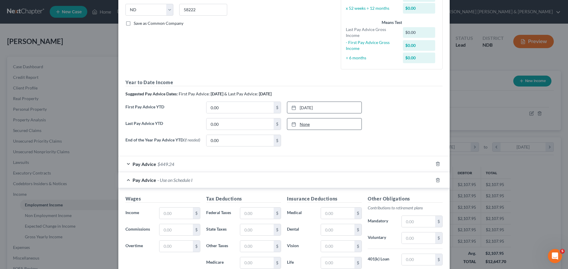
type input "9/5/2025"
click at [300, 124] on link "9/5/2025" at bounding box center [324, 124] width 74 height 11
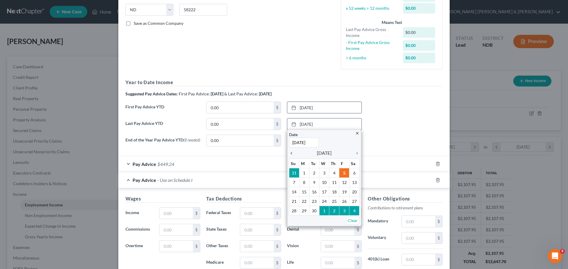
click at [290, 153] on icon "chevron_left" at bounding box center [293, 153] width 8 height 5
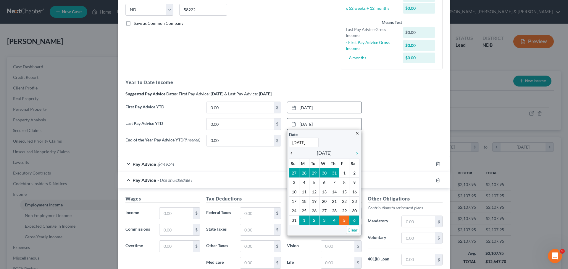
click at [290, 152] on icon "chevron_left" at bounding box center [293, 153] width 8 height 5
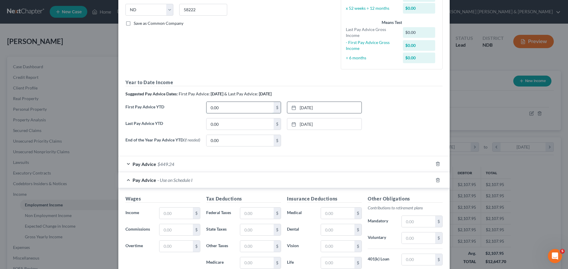
click at [220, 106] on input "0.00" at bounding box center [239, 107] width 67 height 11
click at [224, 121] on input "0.00" at bounding box center [239, 124] width 67 height 11
type input "13,987.84"
click at [302, 137] on div "None close Date Time chevron_left September 2025 chevron_right Su M Tu W Th F S…" at bounding box center [324, 141] width 81 height 12
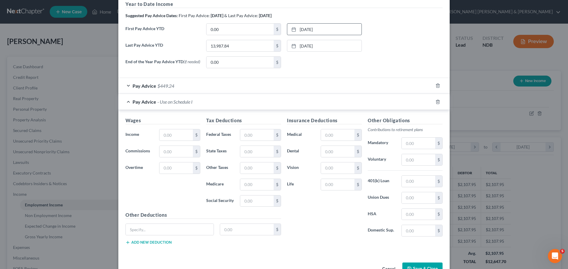
scroll to position [207, 0]
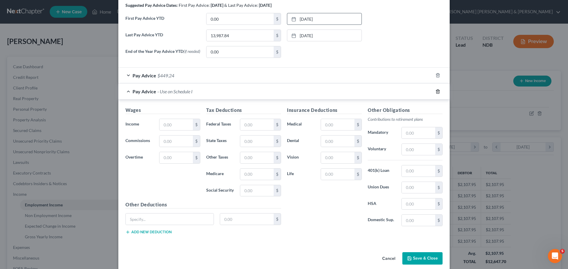
click at [437, 91] on icon "button" at bounding box center [437, 91] width 5 height 5
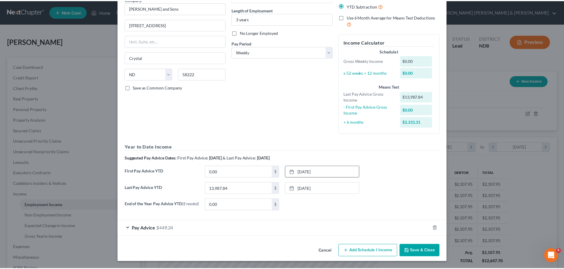
scroll to position [55, 0]
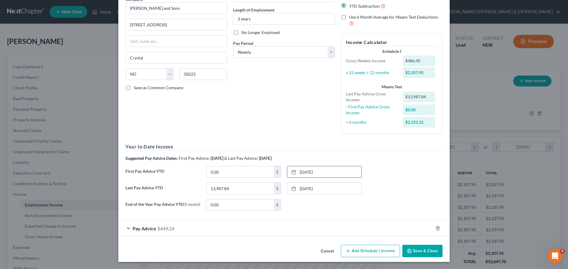
click at [415, 251] on button "Save & Close" at bounding box center [422, 251] width 40 height 12
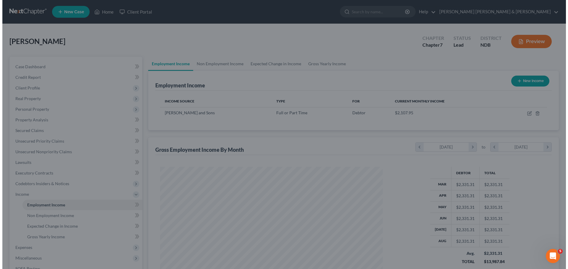
scroll to position [295697, 295575]
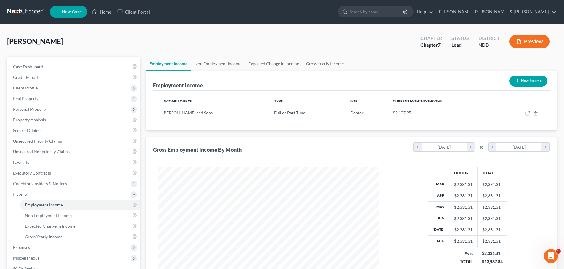
click at [523, 81] on button "New Income" at bounding box center [528, 81] width 38 height 11
select select "0"
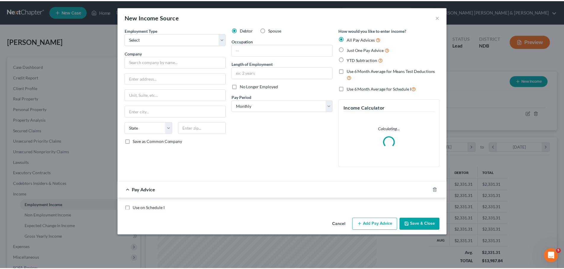
scroll to position [111, 235]
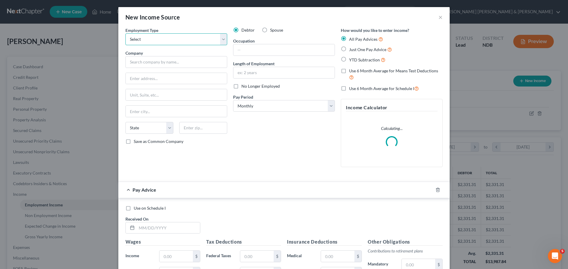
click at [131, 38] on select "Select Full or Part Time Employment Self Employment" at bounding box center [176, 39] width 102 height 12
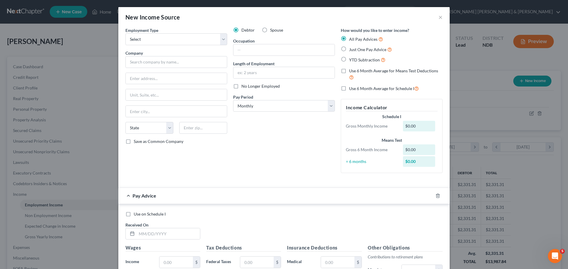
click at [206, 15] on div "New Income Source ×" at bounding box center [283, 17] width 331 height 20
click at [438, 17] on button "×" at bounding box center [440, 17] width 4 height 7
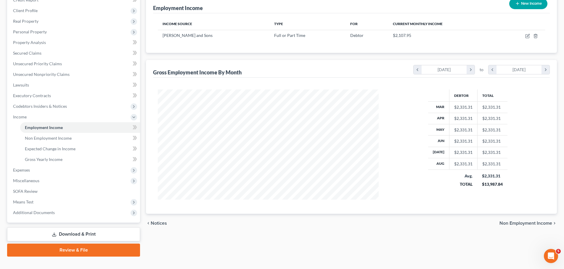
scroll to position [88, 0]
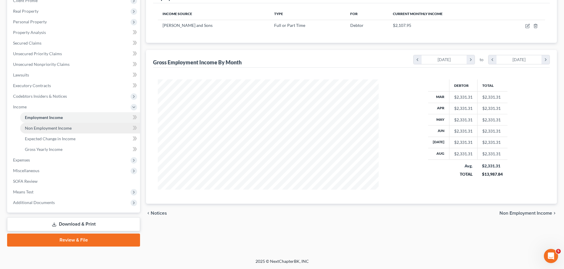
click at [55, 130] on span "Non Employment Income" at bounding box center [48, 128] width 47 height 5
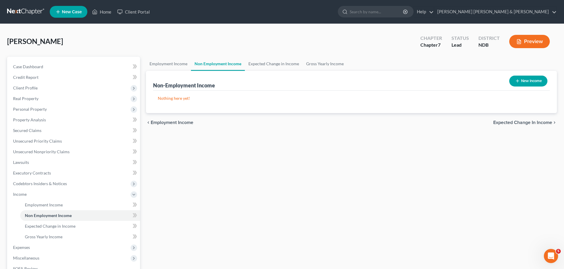
click at [524, 80] on button "New Income" at bounding box center [528, 81] width 38 height 11
select select "0"
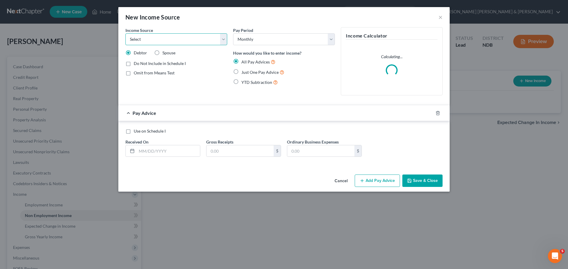
click at [147, 38] on select "Select Unemployment Disability (from employer) Pension Retirement Social Securi…" at bounding box center [176, 39] width 102 height 12
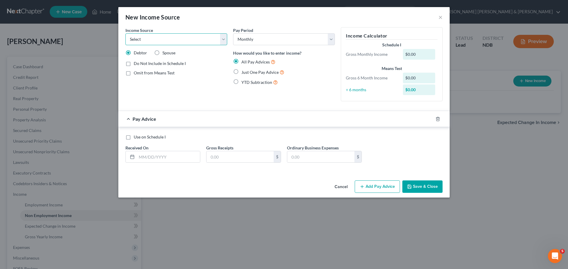
select select "8"
click at [125, 33] on select "Select Unemployment Disability (from employer) Pension Retirement Social Securi…" at bounding box center [176, 39] width 102 height 12
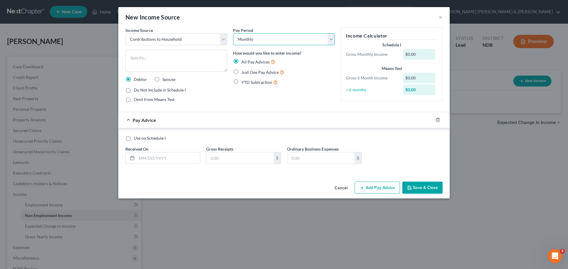
click at [240, 39] on select "Select Monthly Twice Monthly Every Other Week Weekly" at bounding box center [284, 39] width 102 height 12
click at [233, 33] on select "Select Monthly Twice Monthly Every Other Week Weekly" at bounding box center [284, 39] width 102 height 12
click at [138, 55] on textarea at bounding box center [176, 61] width 102 height 22
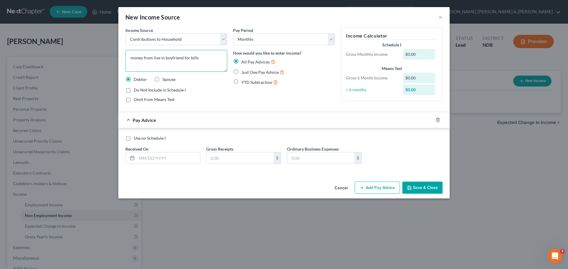
type textarea "money from live in boyfriend for bills"
click at [227, 83] on div "Income Source * Select Unemployment Disability (from employer) Pension Retireme…" at bounding box center [176, 67] width 108 height 80
click at [279, 41] on select "Select Monthly Twice Monthly Every Other Week Weekly" at bounding box center [284, 39] width 102 height 12
click at [233, 33] on select "Select Monthly Twice Monthly Every Other Week Weekly" at bounding box center [284, 39] width 102 height 12
click at [307, 69] on div "All Pay Advices Just One Pay Advice YTD Subtraction" at bounding box center [284, 73] width 102 height 28
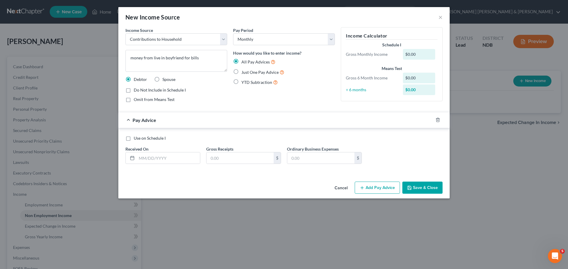
click at [425, 52] on div "$0.00" at bounding box center [419, 54] width 33 height 11
click at [419, 52] on div "$0.00" at bounding box center [419, 54] width 33 height 11
click at [411, 52] on div "$0.00" at bounding box center [419, 54] width 33 height 11
click at [292, 121] on div "Pay Advice" at bounding box center [275, 120] width 315 height 16
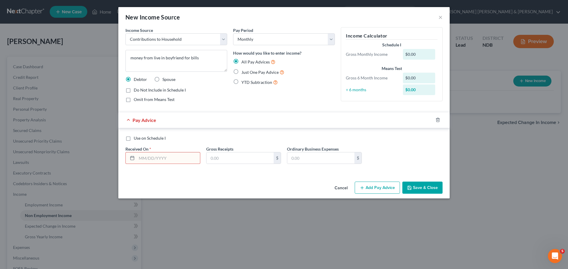
click at [146, 118] on span "Pay Advice" at bounding box center [145, 120] width 24 height 6
click at [151, 157] on input "text" at bounding box center [168, 158] width 63 height 11
type input "6/12/2025"
click at [231, 157] on input "text" at bounding box center [239, 158] width 67 height 11
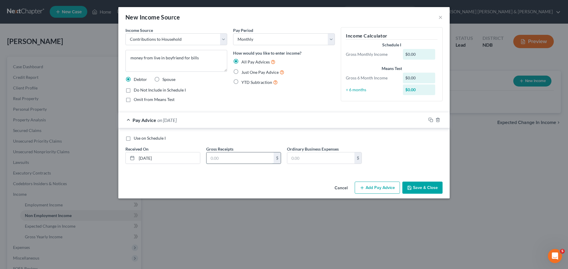
type input "1,500"
click at [277, 179] on div "Income Source * Select Unemployment Disability (from employer) Pension Retireme…" at bounding box center [283, 103] width 331 height 152
click at [418, 188] on button "Save & Close" at bounding box center [422, 188] width 40 height 12
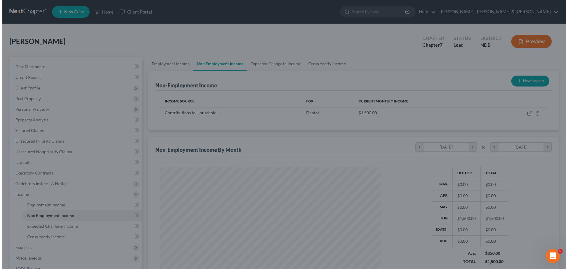
scroll to position [295697, 295575]
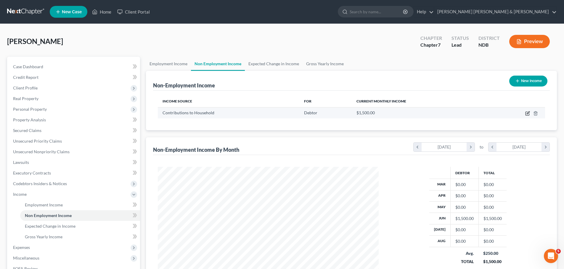
click at [526, 113] on icon "button" at bounding box center [527, 113] width 5 height 5
select select "8"
select select "0"
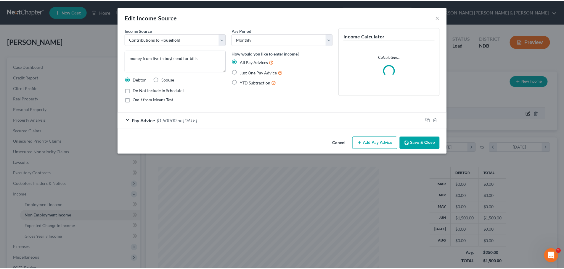
scroll to position [111, 235]
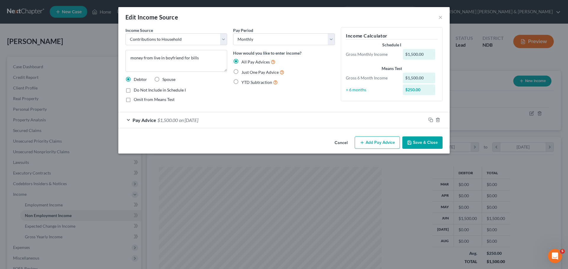
click at [241, 72] on label "Just One Pay Advice" at bounding box center [262, 72] width 43 height 7
click at [244, 72] on input "Just One Pay Advice" at bounding box center [246, 71] width 4 height 4
radio input "true"
click at [417, 145] on button "Save & Close" at bounding box center [422, 143] width 40 height 12
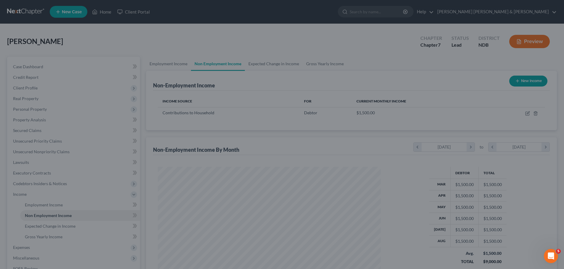
scroll to position [295697, 295575]
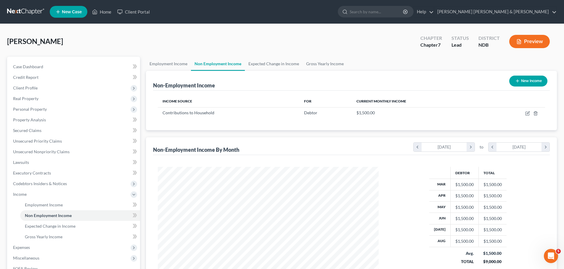
click at [393, 163] on div "Debtor Total Mar $1,500.00 $1,500.00 Apr $1,500.00 $1,500.00 May $1,500.00 $1,5…" at bounding box center [351, 223] width 396 height 136
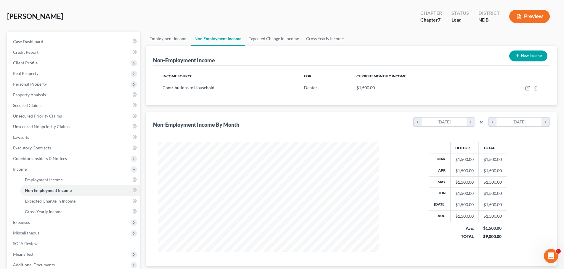
scroll to position [88, 0]
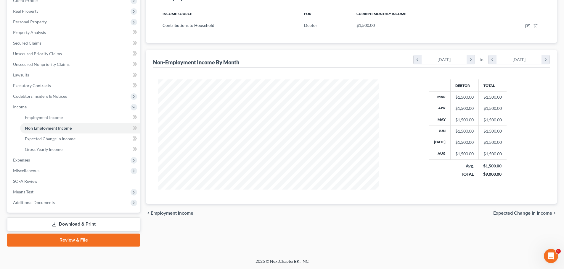
click at [527, 212] on span "Expected Change in Income" at bounding box center [522, 213] width 59 height 5
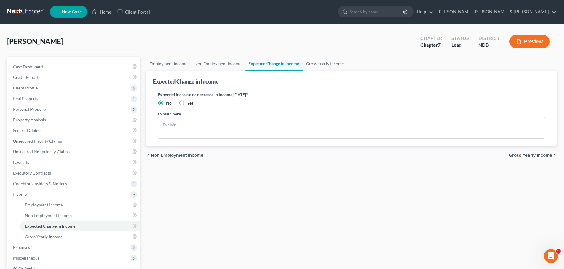
click at [533, 154] on span "Gross Yearly Income" at bounding box center [529, 155] width 43 height 5
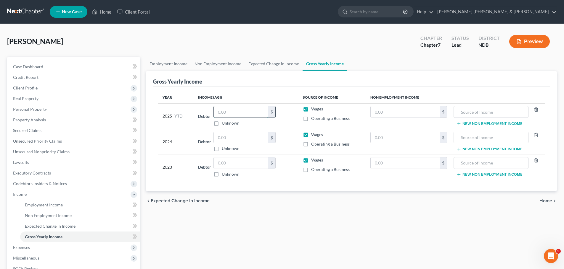
click at [259, 112] on input "text" at bounding box center [241, 111] width 54 height 11
click at [255, 162] on input "text" at bounding box center [241, 163] width 54 height 11
click at [385, 163] on input "text" at bounding box center [404, 163] width 69 height 11
type input "18,000"
click at [311, 159] on label "Wages" at bounding box center [317, 160] width 12 height 6
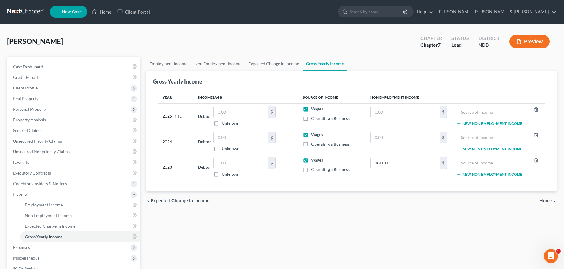
click at [313, 159] on input "Wages" at bounding box center [315, 159] width 4 height 4
checkbox input "false"
click at [238, 138] on input "text" at bounding box center [241, 137] width 54 height 11
type input "4,286"
click at [393, 136] on input "text" at bounding box center [404, 137] width 69 height 11
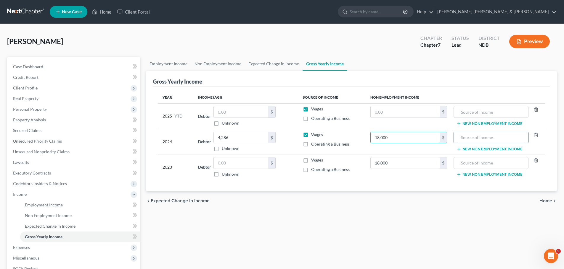
type input "18,000"
click at [464, 140] on input "text" at bounding box center [490, 137] width 68 height 11
type input "live in boyfriend"
drag, startPoint x: 481, startPoint y: 164, endPoint x: 483, endPoint y: 162, distance: 3.3
click at [481, 164] on input "text" at bounding box center [490, 163] width 68 height 11
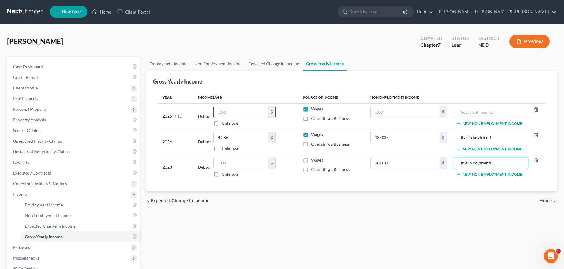
type input "live in boyfriend"
click at [235, 110] on input "text" at bounding box center [241, 111] width 54 height 11
type input "15,000"
click at [381, 112] on input "text" at bounding box center [404, 111] width 69 height 11
type input "15,000"
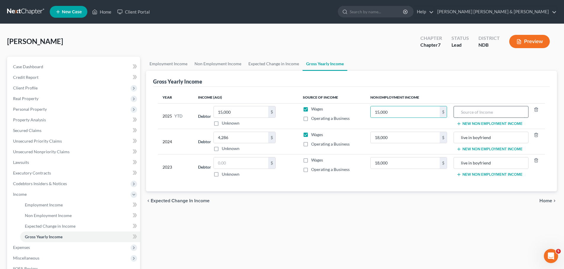
click at [475, 110] on input "text" at bounding box center [490, 111] width 68 height 11
click at [480, 114] on input "live in boyfiend" at bounding box center [490, 111] width 68 height 11
type input "live in boyfriend"
click at [316, 77] on div "Gross Yearly Income" at bounding box center [351, 79] width 396 height 16
click at [545, 200] on span "Home" at bounding box center [545, 201] width 13 height 5
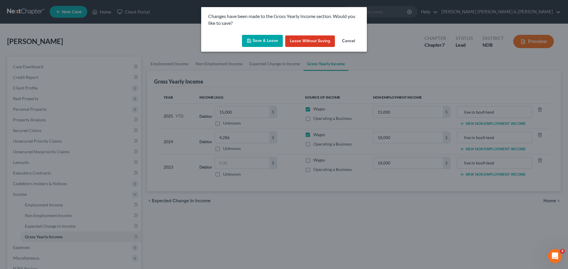
click at [266, 39] on button "Save & Leave" at bounding box center [262, 41] width 41 height 12
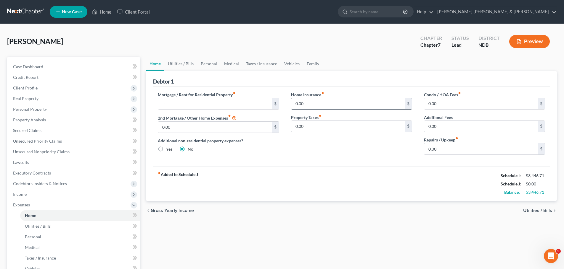
click at [315, 102] on input "0.00" at bounding box center [347, 103] width 113 height 11
type input "533.90"
click at [353, 103] on input "0.00" at bounding box center [347, 103] width 113 height 11
type input "75.00"
click at [437, 151] on input "0.00" at bounding box center [480, 148] width 113 height 11
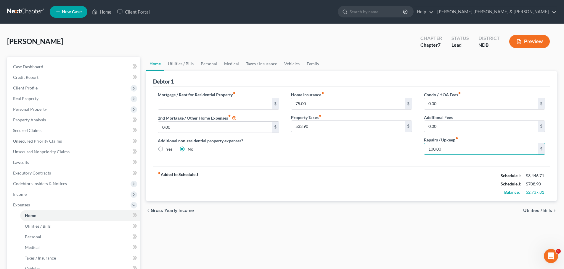
type input "100.00"
click at [536, 211] on span "Utilities / Bills" at bounding box center [537, 211] width 29 height 5
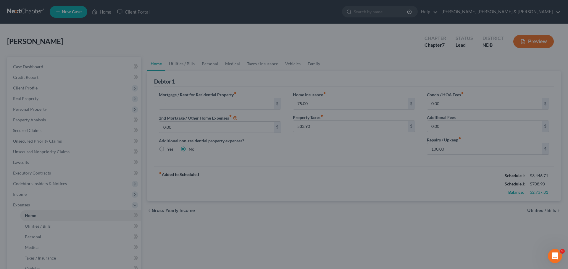
click at [350, 176] on div at bounding box center [284, 134] width 568 height 269
click at [71, 36] on div at bounding box center [284, 134] width 568 height 269
click at [531, 40] on div at bounding box center [284, 134] width 568 height 269
click at [380, 45] on div at bounding box center [284, 134] width 568 height 269
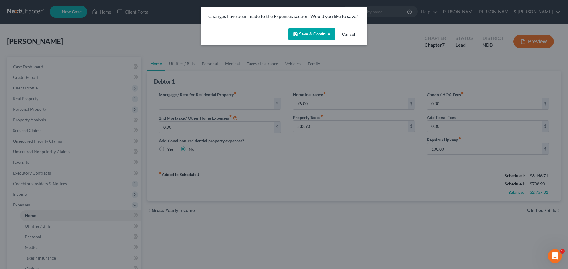
click at [308, 35] on button "Save & Continue" at bounding box center [311, 34] width 46 height 12
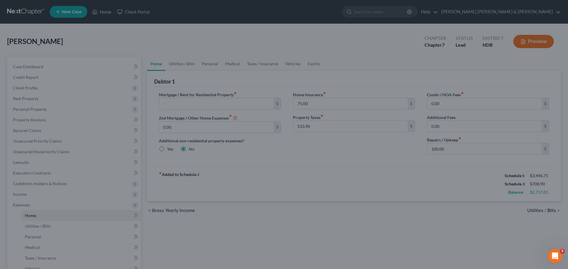
click at [534, 211] on div at bounding box center [284, 134] width 568 height 269
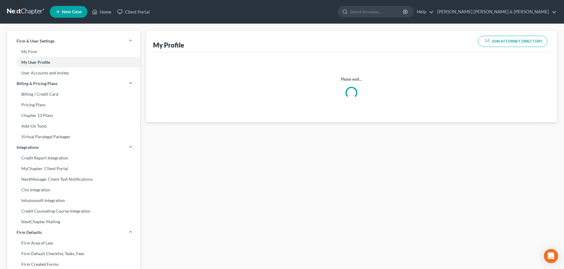
select select "29"
select select "attorney"
select select "0"
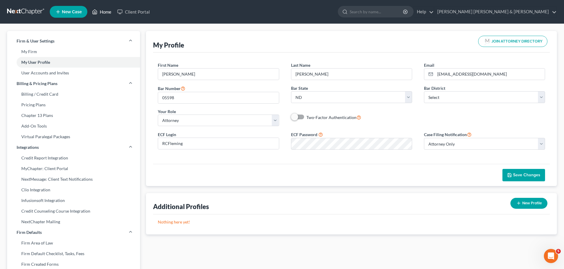
click at [105, 14] on link "Home" at bounding box center [101, 12] width 25 height 11
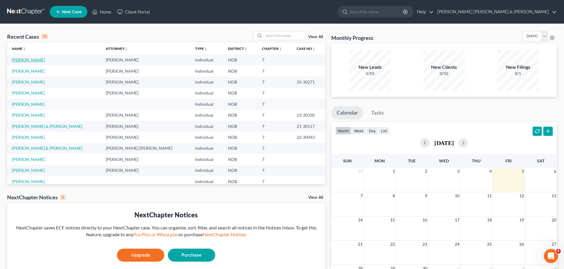
click at [38, 59] on link "[PERSON_NAME]" at bounding box center [28, 59] width 33 height 5
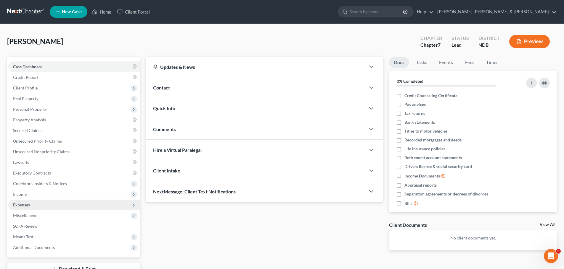
click at [37, 204] on span "Expenses" at bounding box center [74, 205] width 132 height 11
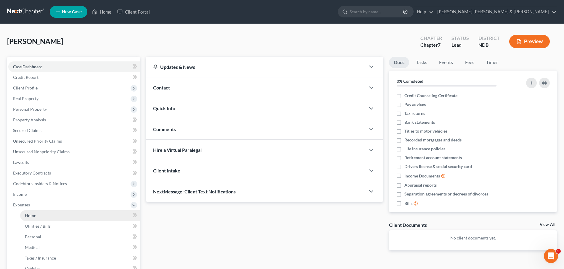
click at [43, 217] on link "Home" at bounding box center [80, 216] width 120 height 11
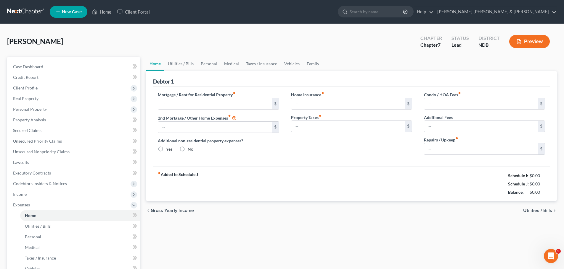
type input "0.00"
radio input "true"
type input "75.00"
type input "533.90"
type input "0.00"
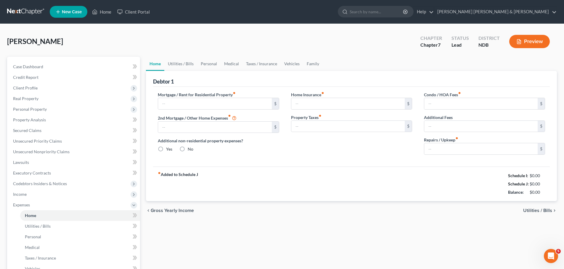
type input "0.00"
type input "100.00"
click at [535, 210] on span "Utilities / Bills" at bounding box center [537, 211] width 29 height 5
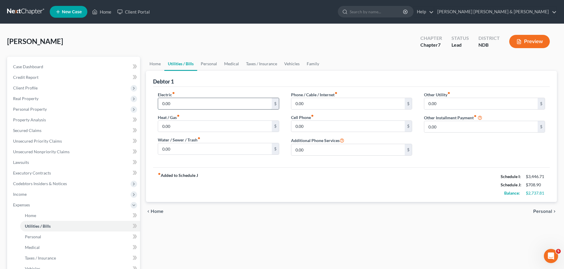
click at [176, 102] on input "0.00" at bounding box center [214, 103] width 113 height 11
type input "180"
click at [310, 104] on input "0.00" at bounding box center [347, 103] width 113 height 11
type input "75"
click at [215, 122] on input "0.00" at bounding box center [214, 126] width 113 height 11
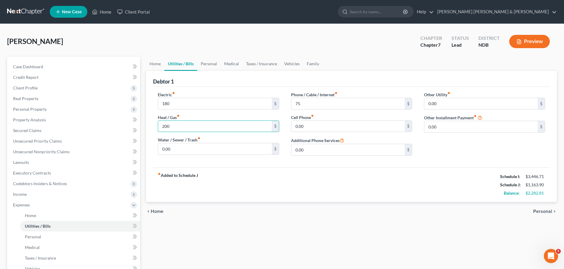
type input "200"
click at [190, 143] on label "Water / Sewer / Trash fiber_manual_record" at bounding box center [179, 140] width 43 height 6
click at [183, 146] on input "0.00" at bounding box center [214, 148] width 113 height 11
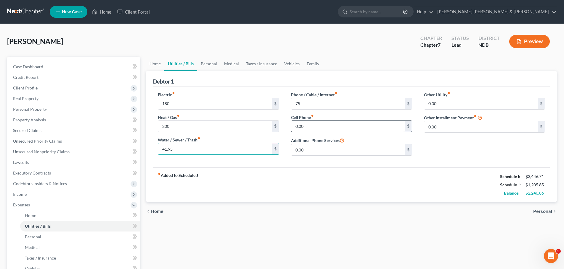
type input "41.95"
click at [322, 125] on input "0.00" at bounding box center [347, 126] width 113 height 11
type input "115"
click at [451, 101] on input "0.00" at bounding box center [480, 103] width 113 height 11
click at [161, 150] on input "41.95" at bounding box center [214, 148] width 113 height 11
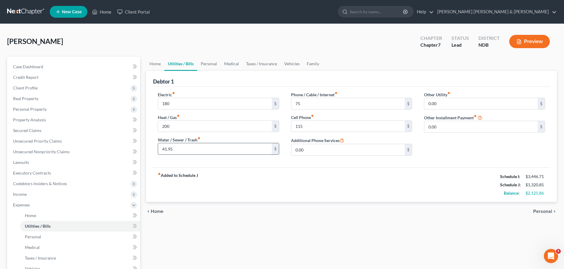
click at [161, 150] on input "41.95" at bounding box center [214, 148] width 113 height 11
type input "141.95"
click at [545, 212] on span "Personal" at bounding box center [542, 211] width 19 height 5
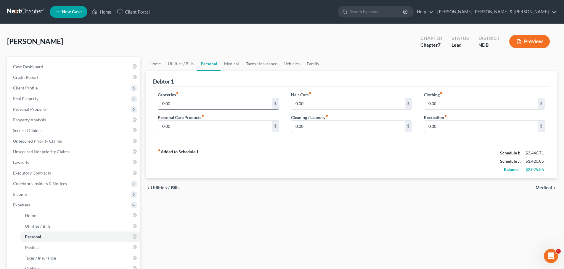
click at [204, 102] on input "0.00" at bounding box center [214, 103] width 113 height 11
type input "1,100"
click at [323, 102] on input "0.00" at bounding box center [347, 103] width 113 height 11
type input "2"
type input "30.00"
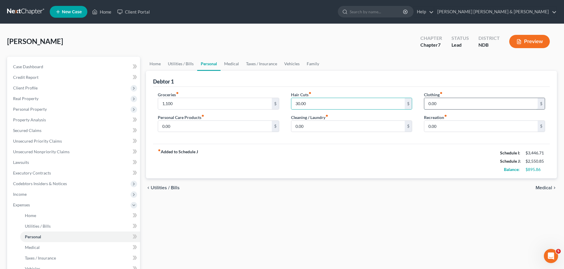
click at [448, 103] on input "0.00" at bounding box center [480, 103] width 113 height 11
type input "40.00"
click at [196, 129] on input "0.00" at bounding box center [214, 126] width 113 height 11
click at [443, 129] on input "0.00" at bounding box center [480, 126] width 113 height 11
type input "150.00"
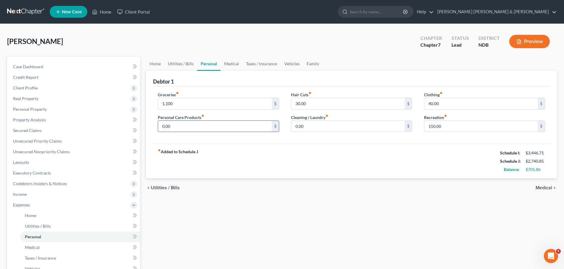
click at [186, 125] on input "0.00" at bounding box center [214, 126] width 113 height 11
type input "85.00"
click at [320, 123] on input "0.00" at bounding box center [347, 126] width 113 height 11
type input "50.00"
click at [542, 188] on span "Medical" at bounding box center [543, 188] width 17 height 5
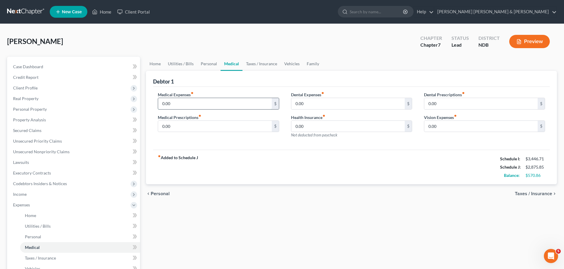
click at [238, 103] on input "0.00" at bounding box center [214, 103] width 113 height 11
type input "50.00"
click at [537, 195] on span "Taxes / Insurance" at bounding box center [532, 194] width 37 height 5
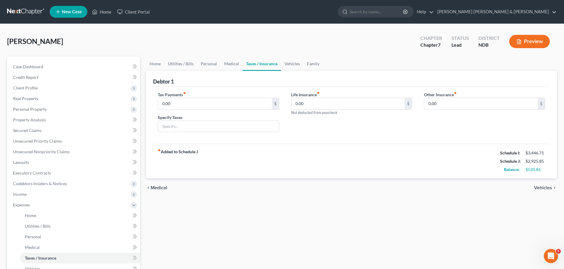
click at [543, 189] on span "Vehicles" at bounding box center [543, 188] width 18 height 5
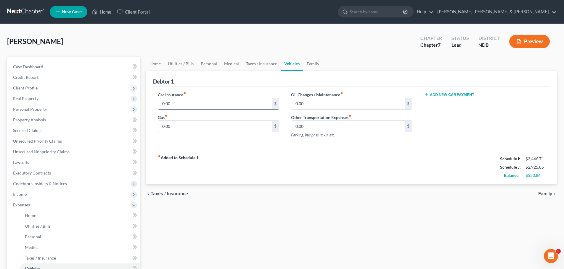
click at [196, 102] on input "0.00" at bounding box center [214, 103] width 113 height 11
type input "75.00"
click at [321, 102] on input "0.00" at bounding box center [347, 103] width 113 height 11
type input "50.00"
click at [223, 124] on input "0.00" at bounding box center [214, 126] width 113 height 11
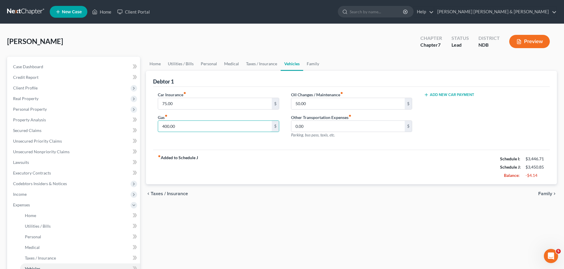
type input "400.00"
click at [547, 193] on span "Family" at bounding box center [545, 194] width 14 height 5
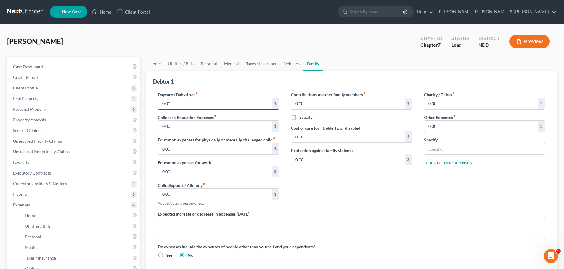
click at [192, 105] on input "0.00" at bounding box center [214, 103] width 113 height 11
type input "850.00"
click at [388, 185] on div "Contributions to other family members fiber_manual_record 0.00 $ Specify Cost o…" at bounding box center [351, 152] width 133 height 120
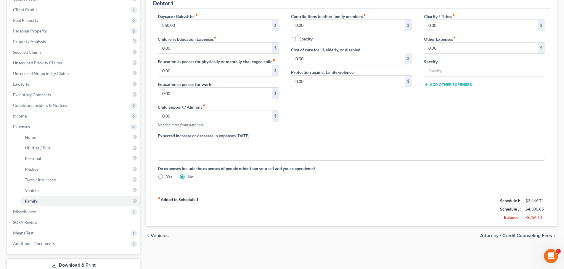
scroll to position [89, 0]
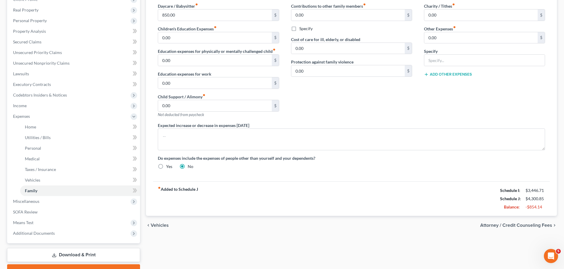
click at [517, 225] on span "Attorney / Credit Counseling Fees" at bounding box center [516, 225] width 72 height 5
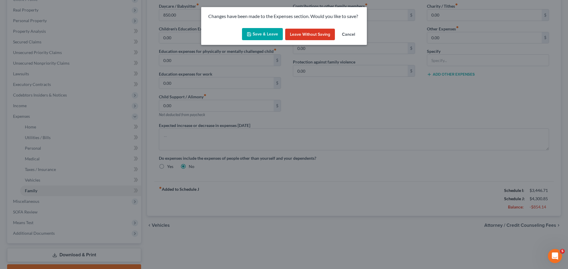
click at [268, 35] on button "Save & Leave" at bounding box center [262, 34] width 41 height 12
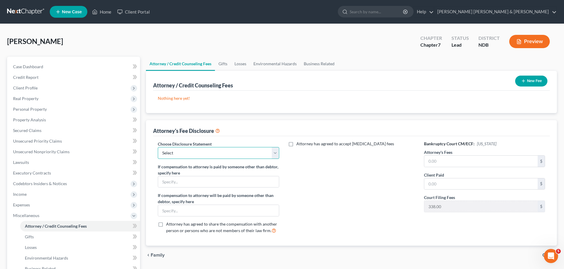
click at [209, 149] on select "Select [PERSON_NAME] [PERSON_NAME] & [PERSON_NAME]" at bounding box center [218, 153] width 121 height 12
select select "0"
click at [158, 147] on select "Select [PERSON_NAME] [PERSON_NAME] & [PERSON_NAME]" at bounding box center [218, 153] width 121 height 12
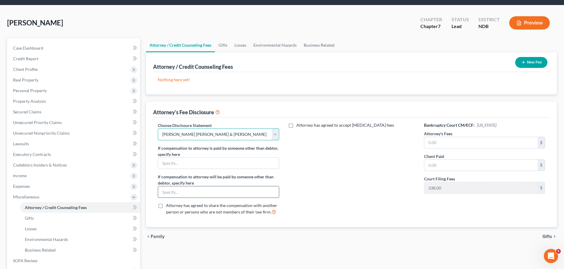
scroll to position [59, 0]
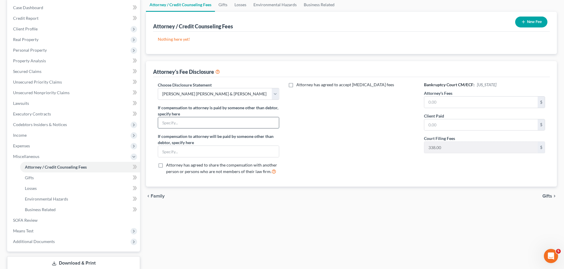
click at [187, 125] on input "text" at bounding box center [218, 122] width 120 height 11
click at [428, 101] on input "text" at bounding box center [480, 102] width 113 height 11
type input "1,500"
click at [440, 125] on input "text" at bounding box center [480, 125] width 113 height 11
type input "1,500"
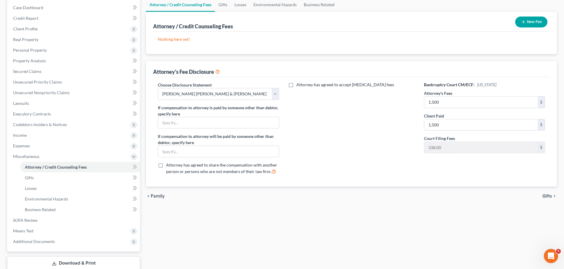
click at [545, 197] on span "Gifts" at bounding box center [547, 196] width 10 height 5
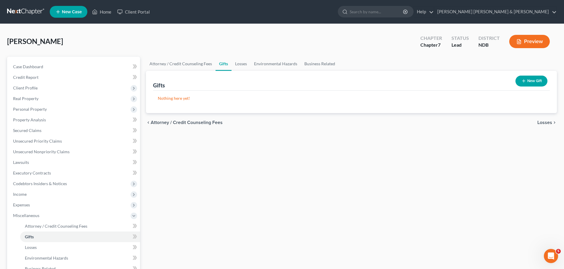
click at [547, 122] on span "Losses" at bounding box center [544, 122] width 15 height 5
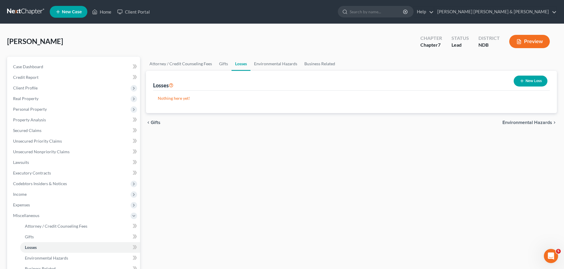
click at [528, 124] on span "Environmental Hazards" at bounding box center [527, 122] width 50 height 5
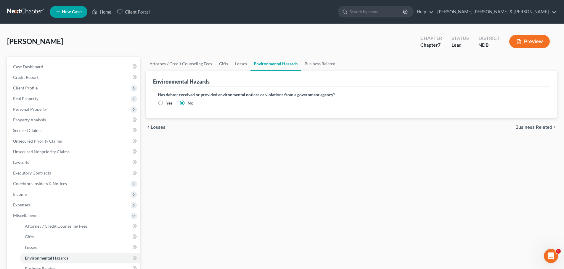
click at [532, 128] on span "Business Related" at bounding box center [533, 127] width 37 height 5
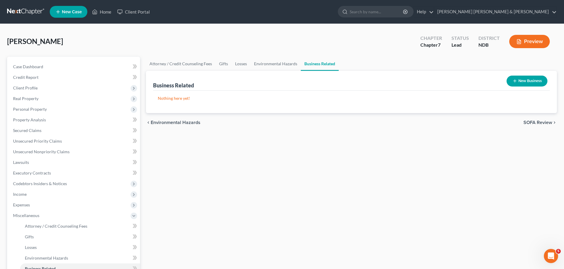
click at [537, 122] on span "SOFA Review" at bounding box center [537, 122] width 29 height 5
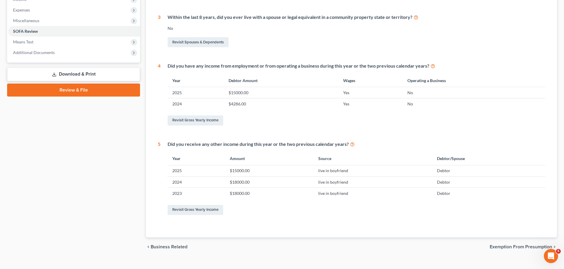
scroll to position [205, 0]
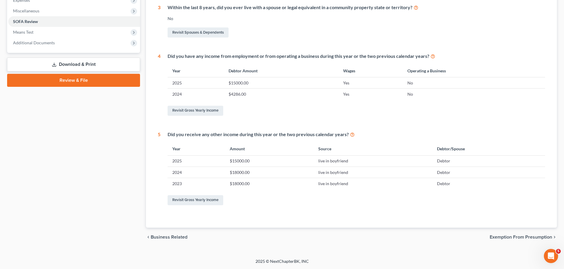
click at [508, 237] on span "Exemption from Presumption" at bounding box center [520, 237] width 62 height 5
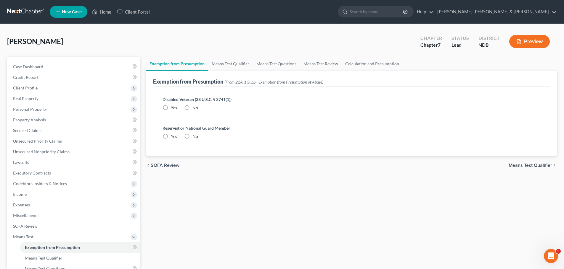
click at [192, 107] on label "No" at bounding box center [195, 108] width 6 height 6
click at [195, 107] on input "No" at bounding box center [197, 107] width 4 height 4
radio input "true"
click at [192, 136] on label "No" at bounding box center [195, 137] width 6 height 6
click at [195, 136] on input "No" at bounding box center [197, 136] width 4 height 4
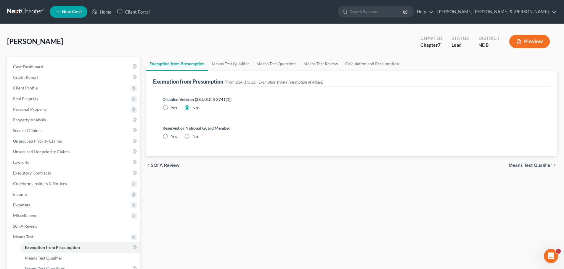
radio input "true"
click at [519, 166] on span "Means Test Qualifier" at bounding box center [529, 165] width 43 height 5
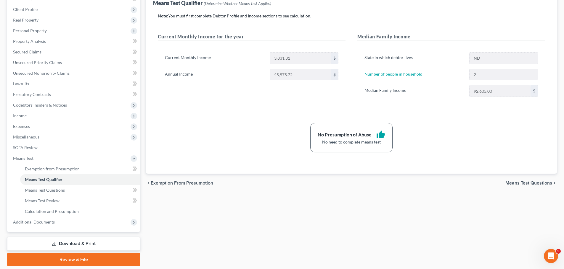
scroll to position [98, 0]
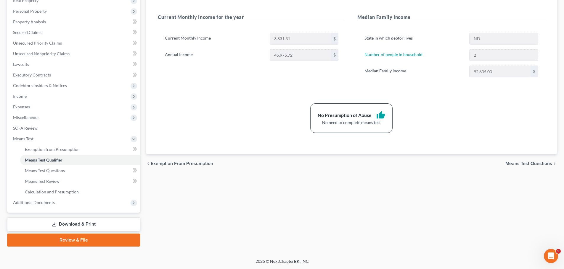
click at [527, 164] on span "Means Test Questions" at bounding box center [528, 164] width 47 height 5
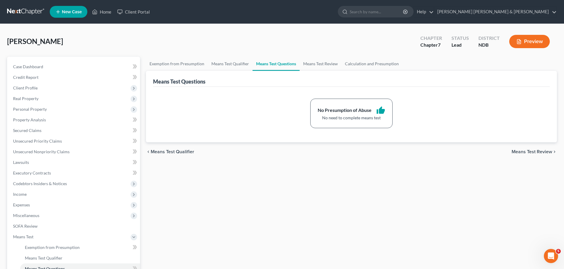
click at [528, 153] on span "Means Test Review" at bounding box center [531, 152] width 41 height 5
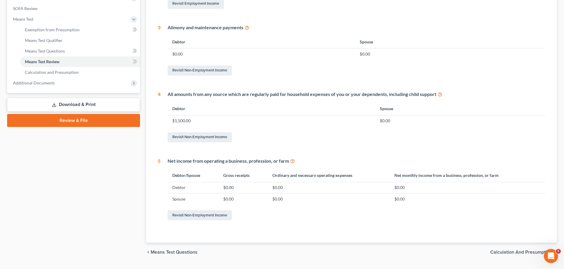
scroll to position [233, 0]
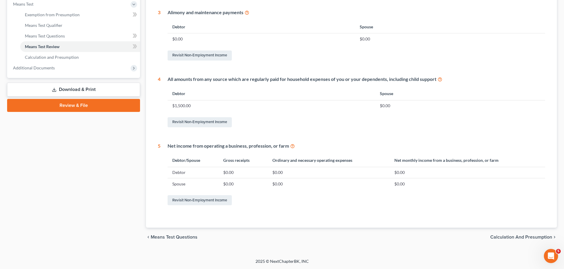
click at [521, 238] on span "Calculation and Presumption" at bounding box center [521, 237] width 62 height 5
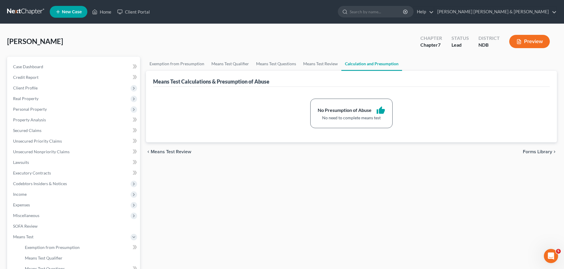
click at [537, 151] on span "Forms Library" at bounding box center [536, 152] width 29 height 5
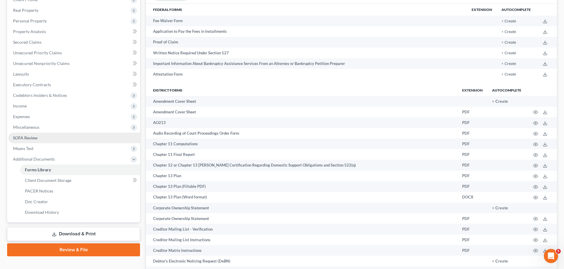
scroll to position [89, 0]
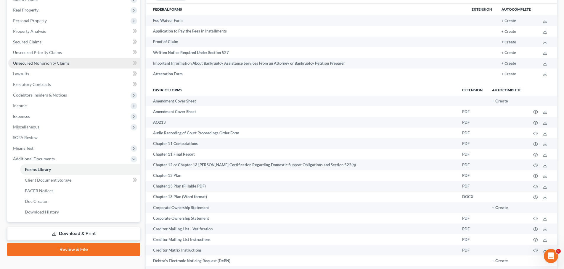
click at [35, 64] on span "Unsecured Nonpriority Claims" at bounding box center [41, 63] width 56 height 5
